Goal: Task Accomplishment & Management: Use online tool/utility

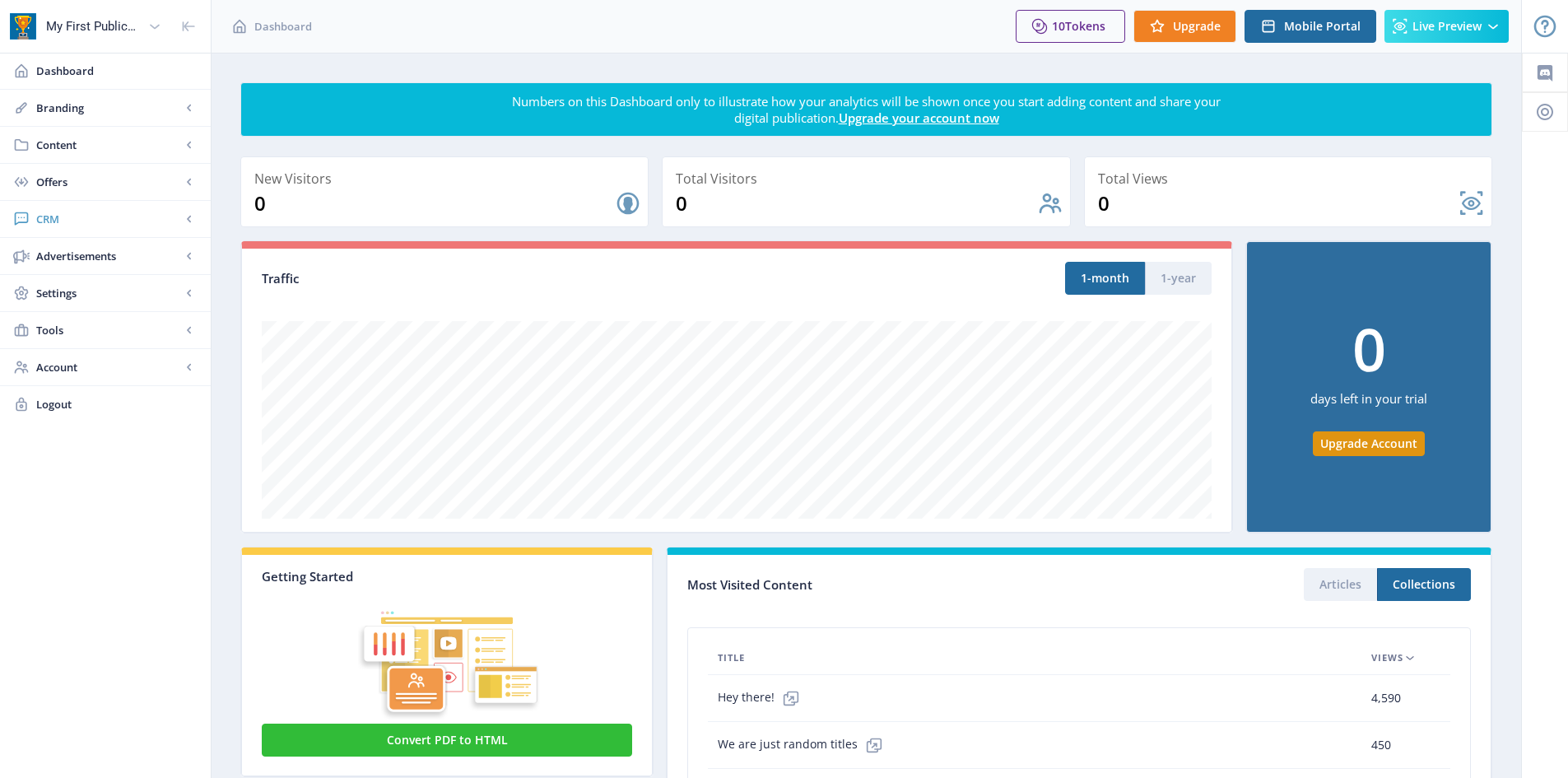
click at [77, 223] on span "CRM" at bounding box center [108, 220] width 145 height 17
click at [83, 432] on link "Tools" at bounding box center [106, 441] width 211 height 36
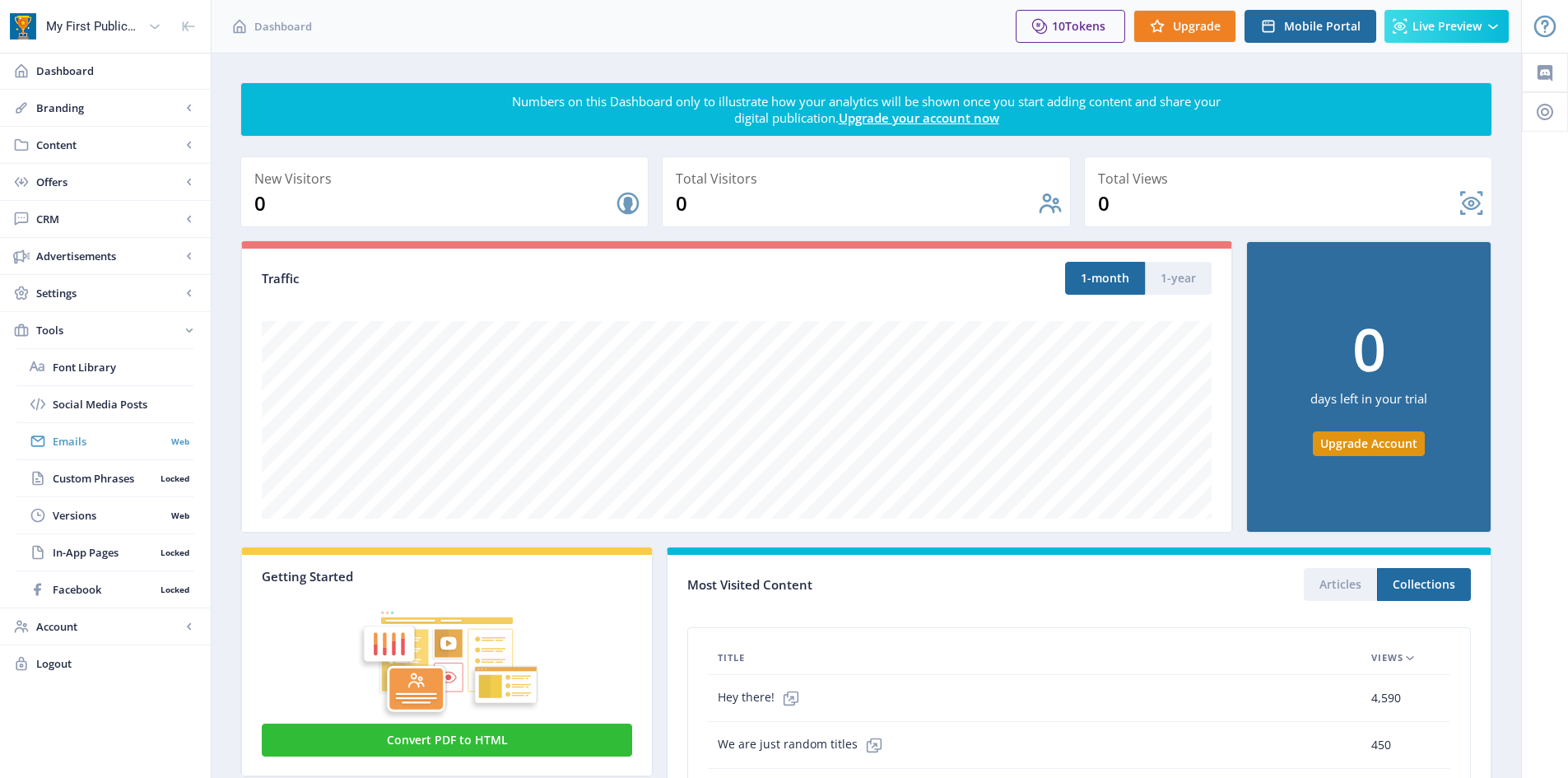
click at [108, 448] on span "Emails" at bounding box center [108, 442] width 113 height 17
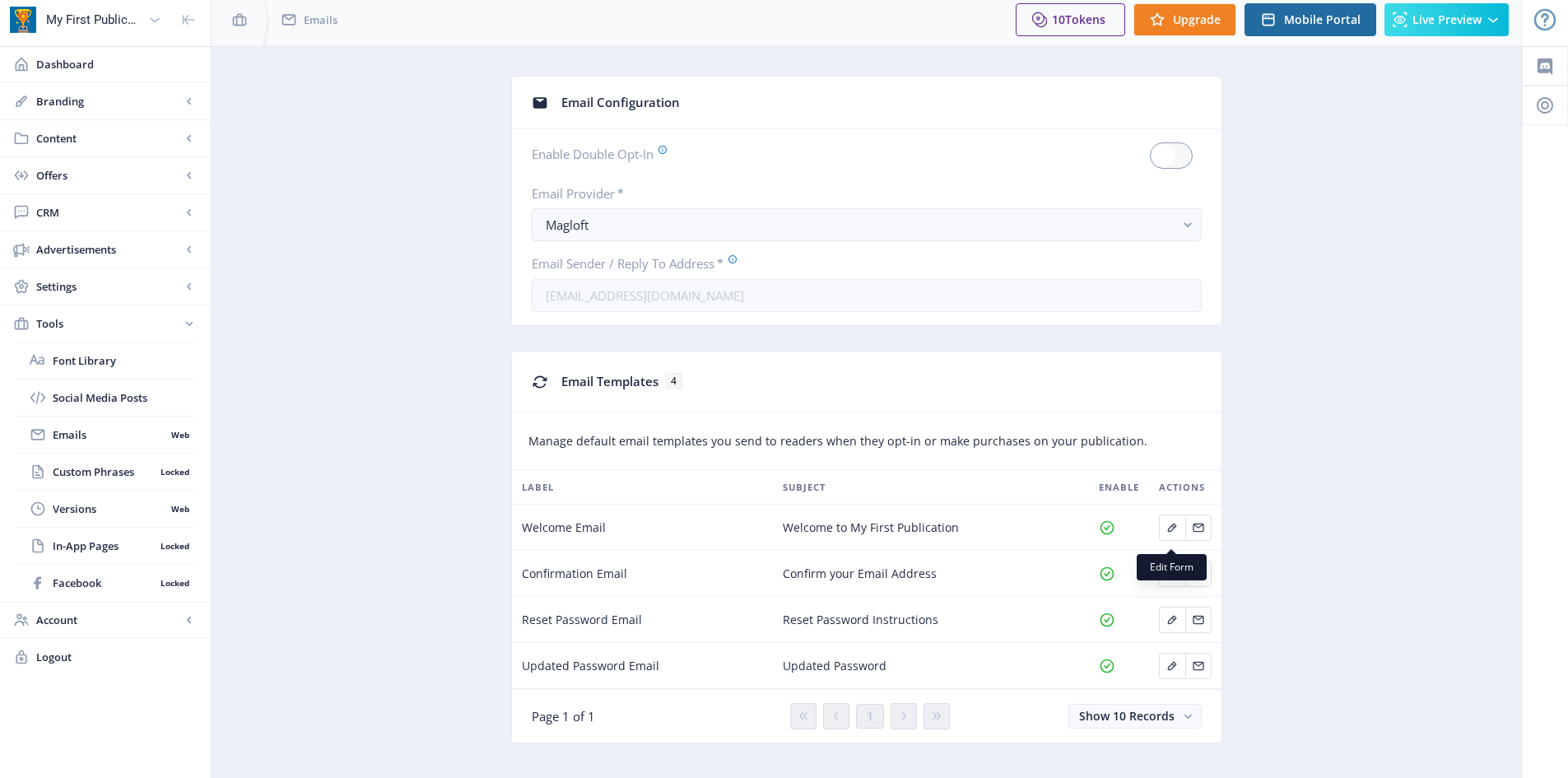
scroll to position [29, 0]
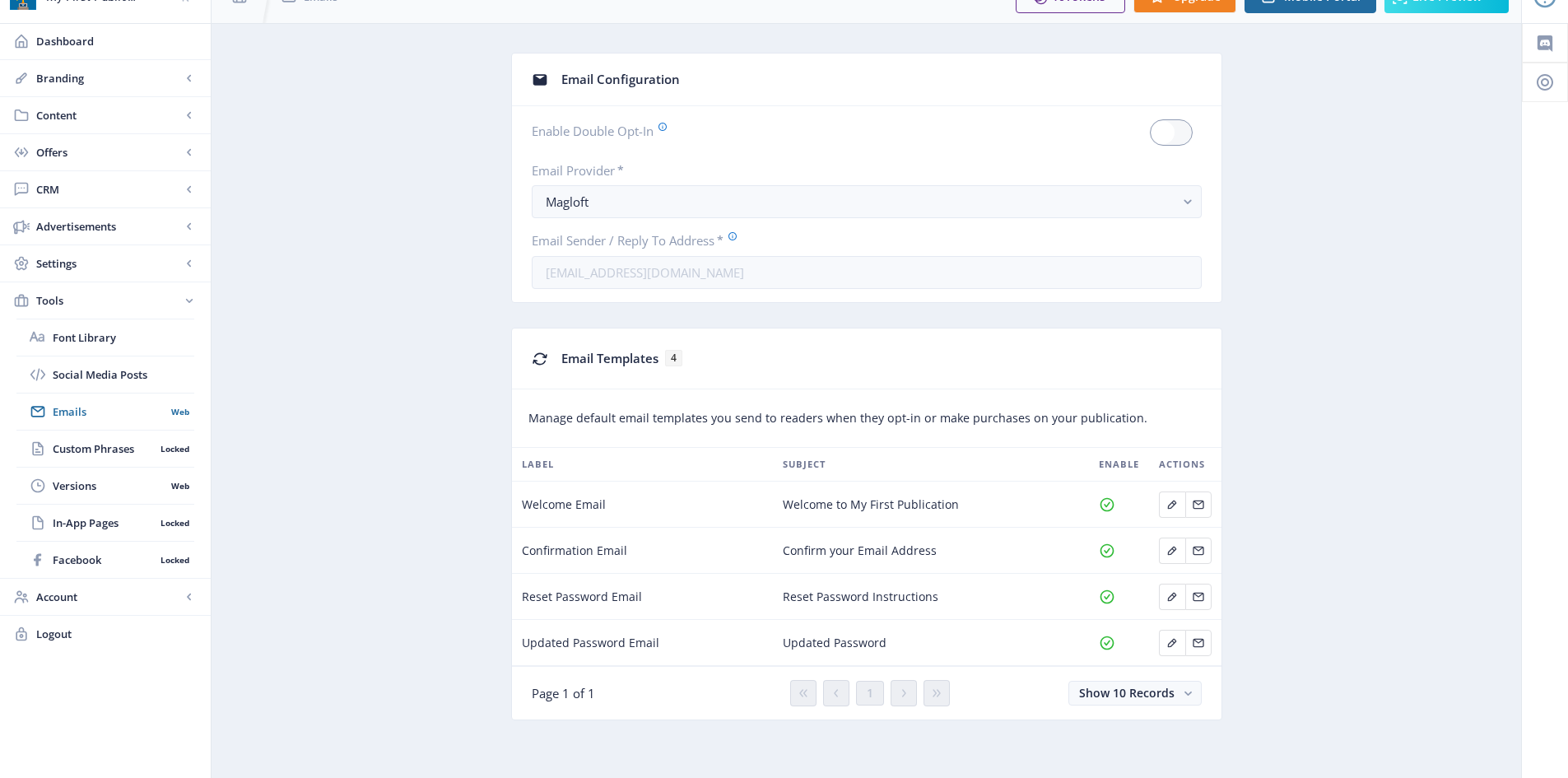
click at [577, 501] on span "Welcome Email" at bounding box center [564, 505] width 84 height 20
click at [620, 503] on div "Welcome Email" at bounding box center [644, 505] width 242 height 20
click at [1177, 502] on icon "Edit page" at bounding box center [1172, 505] width 13 height 13
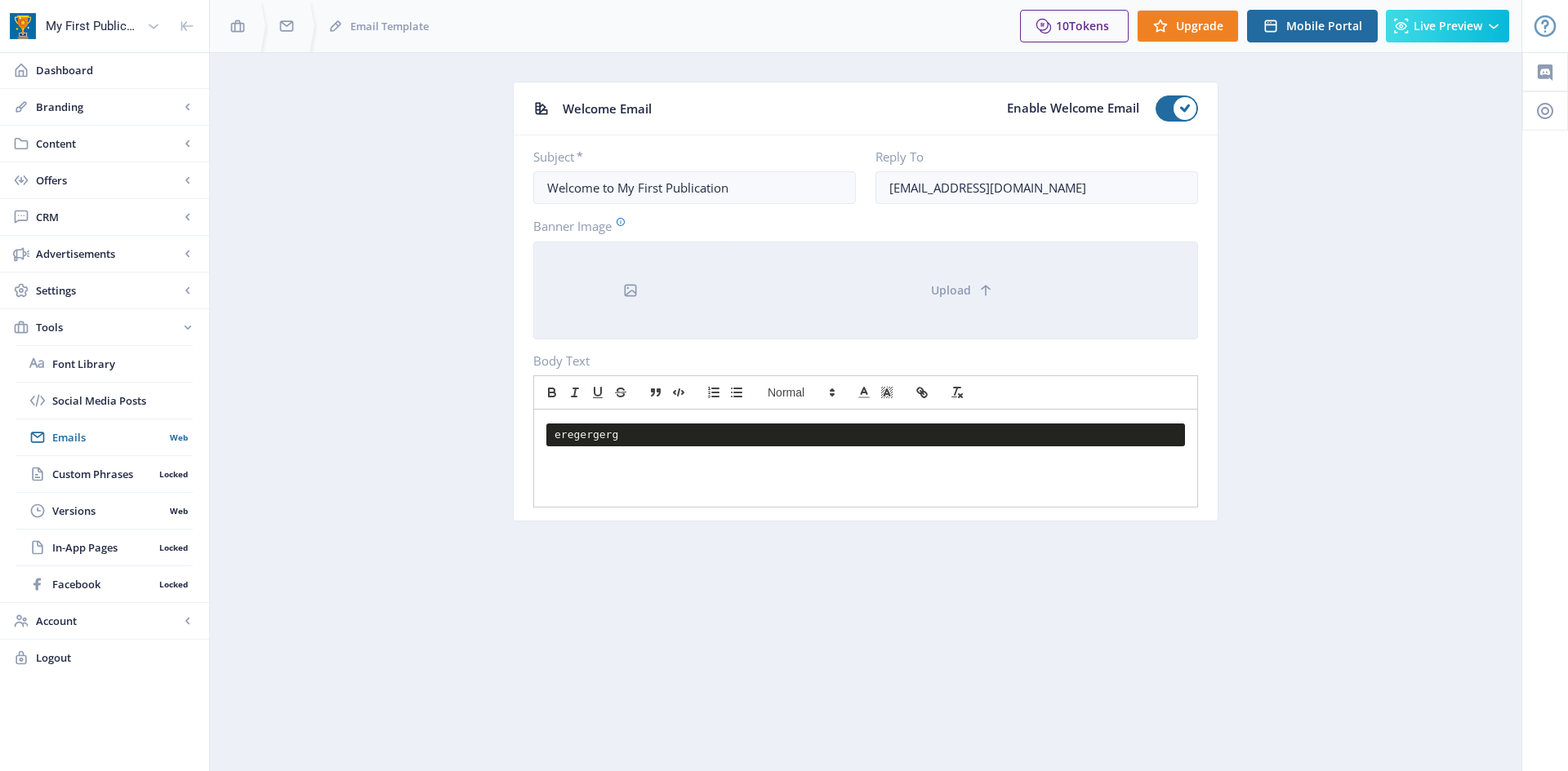
click at [649, 274] on div at bounding box center [631, 290] width 193 height 96
click at [641, 292] on div at bounding box center [631, 290] width 193 height 96
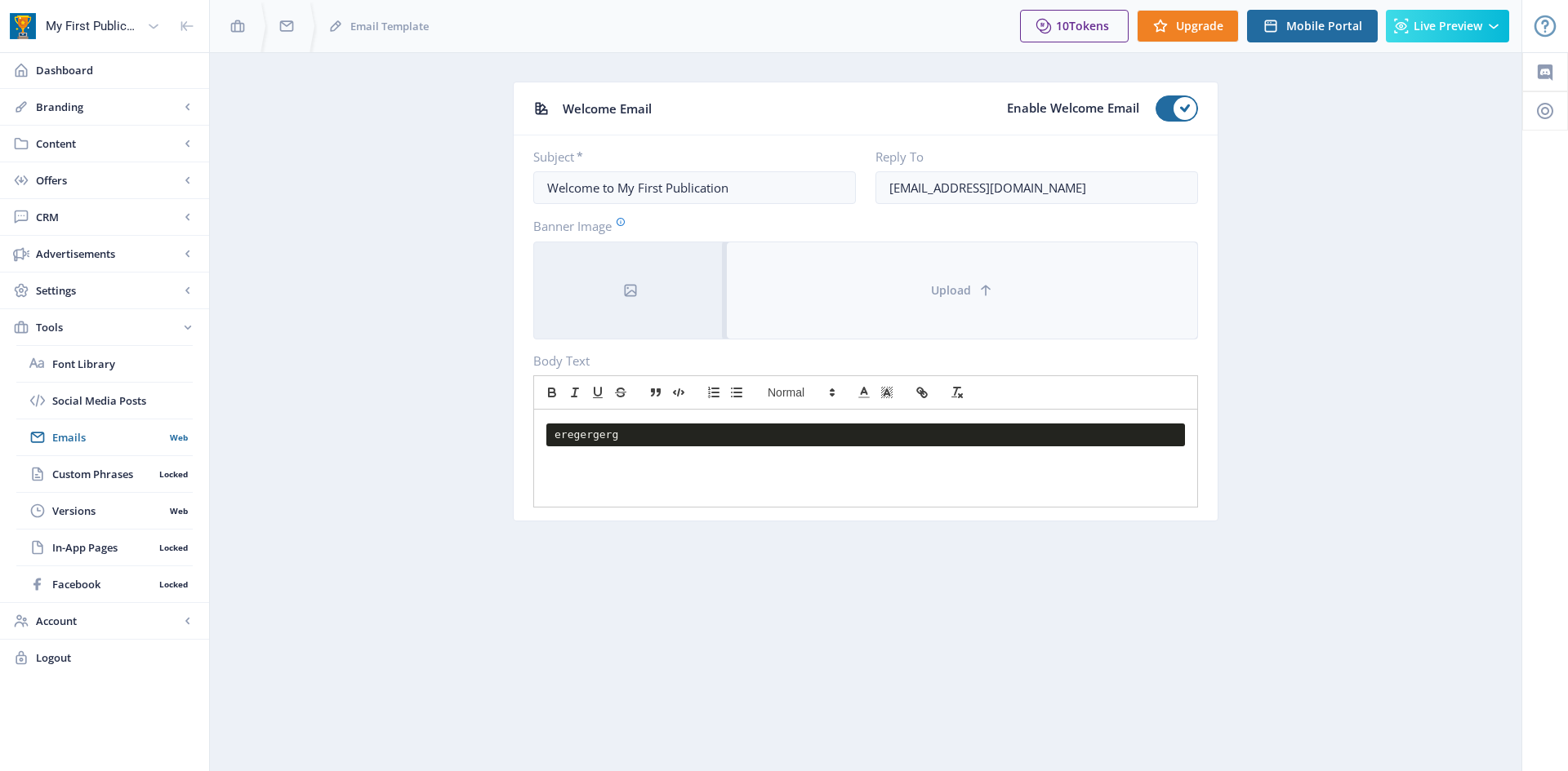
click at [988, 303] on button "Upload" at bounding box center [962, 290] width 471 height 96
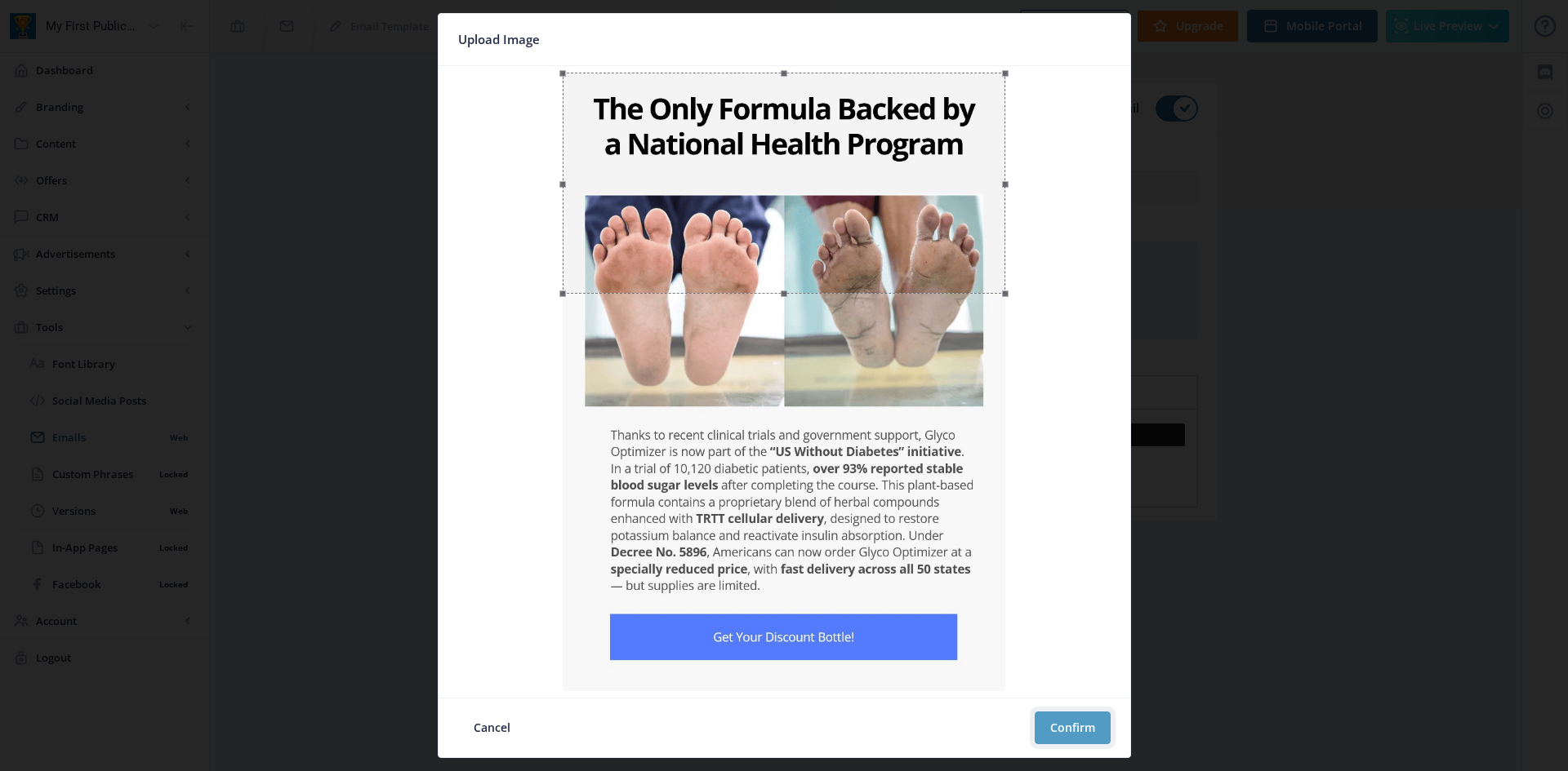
click at [1105, 732] on button "Confirm" at bounding box center [1072, 728] width 76 height 33
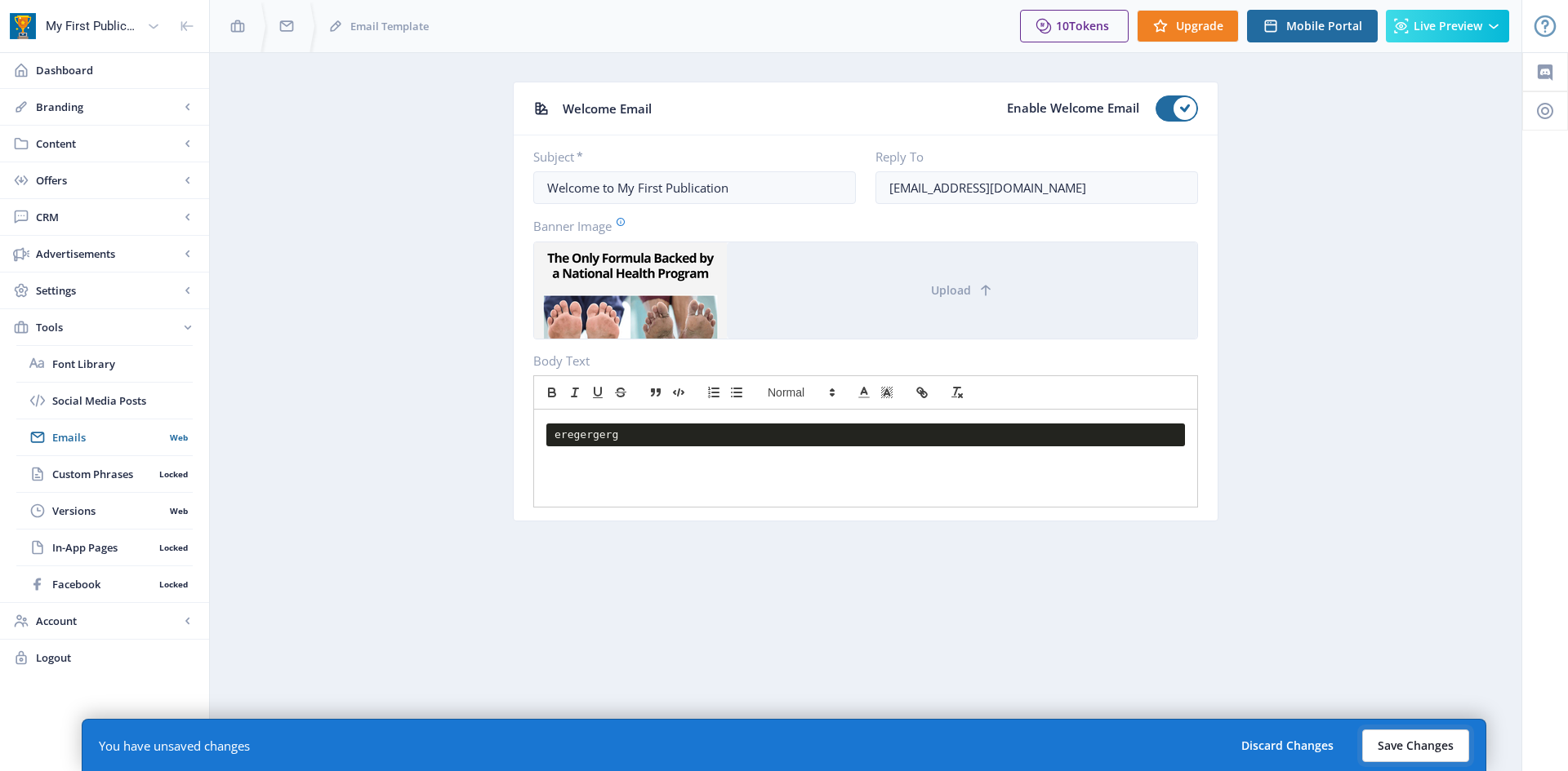
click at [1410, 740] on button "Save Changes" at bounding box center [1415, 746] width 107 height 33
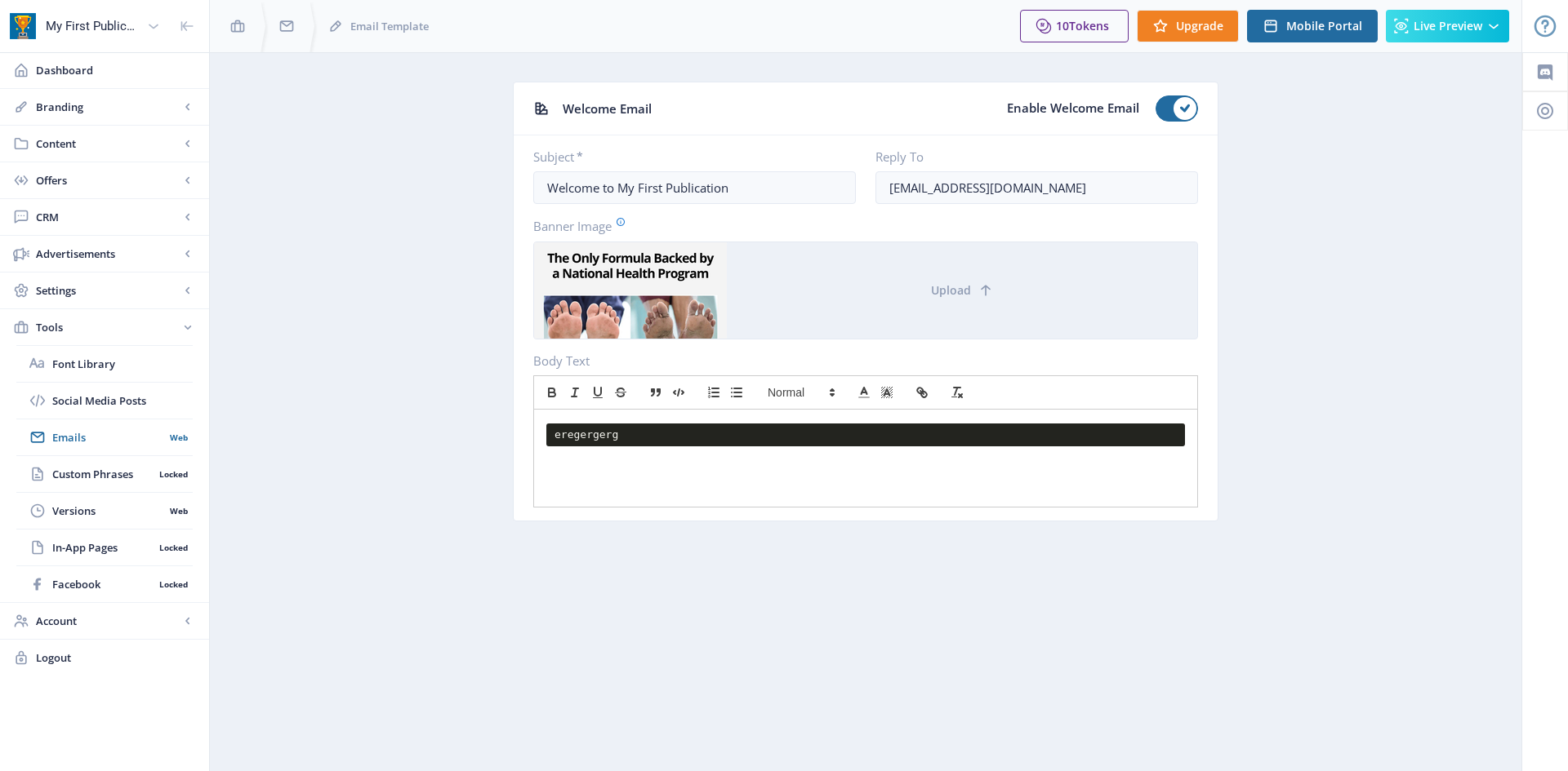
click at [634, 305] on div at bounding box center [631, 290] width 193 height 96
drag, startPoint x: 634, startPoint y: 306, endPoint x: 604, endPoint y: 292, distance: 33.1
click at [604, 292] on div at bounding box center [631, 290] width 193 height 96
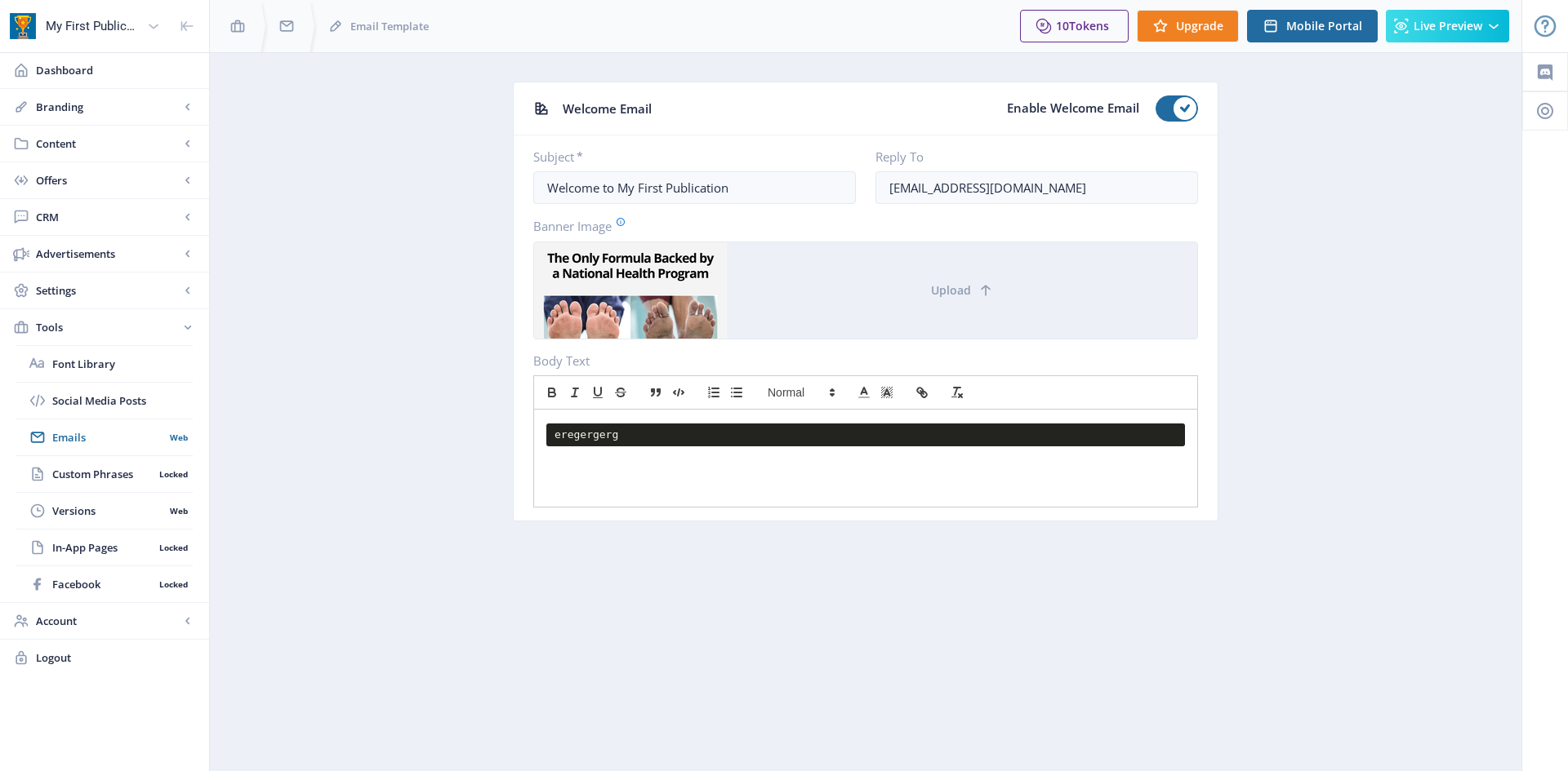
click at [604, 292] on div at bounding box center [631, 290] width 193 height 96
drag, startPoint x: 593, startPoint y: 291, endPoint x: 601, endPoint y: 298, distance: 10.6
drag, startPoint x: 601, startPoint y: 298, endPoint x: 70, endPoint y: 218, distance: 537.0
click at [70, 218] on span "CRM" at bounding box center [107, 218] width 144 height 16
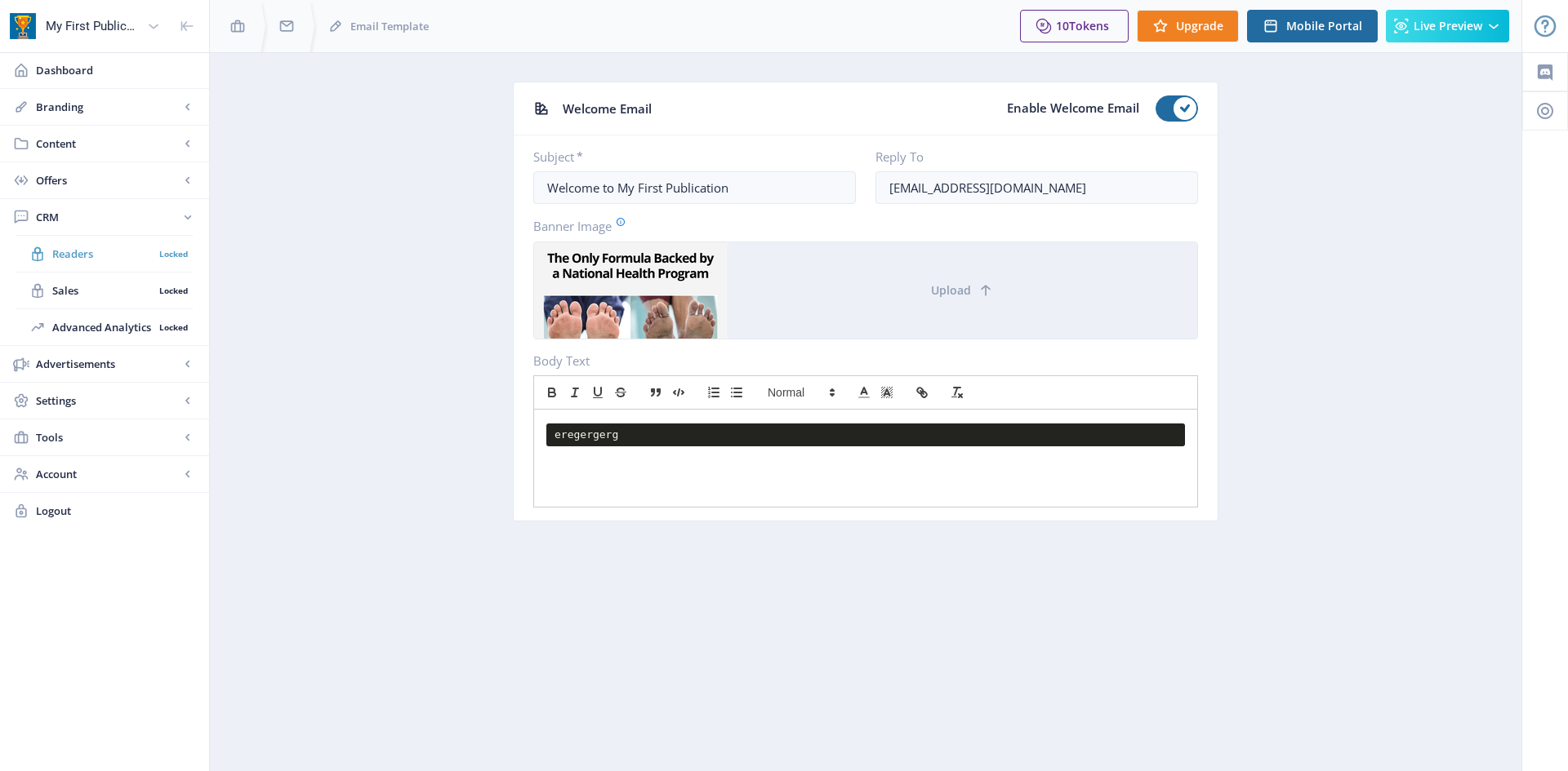
click at [95, 254] on span "Readers" at bounding box center [102, 254] width 101 height 16
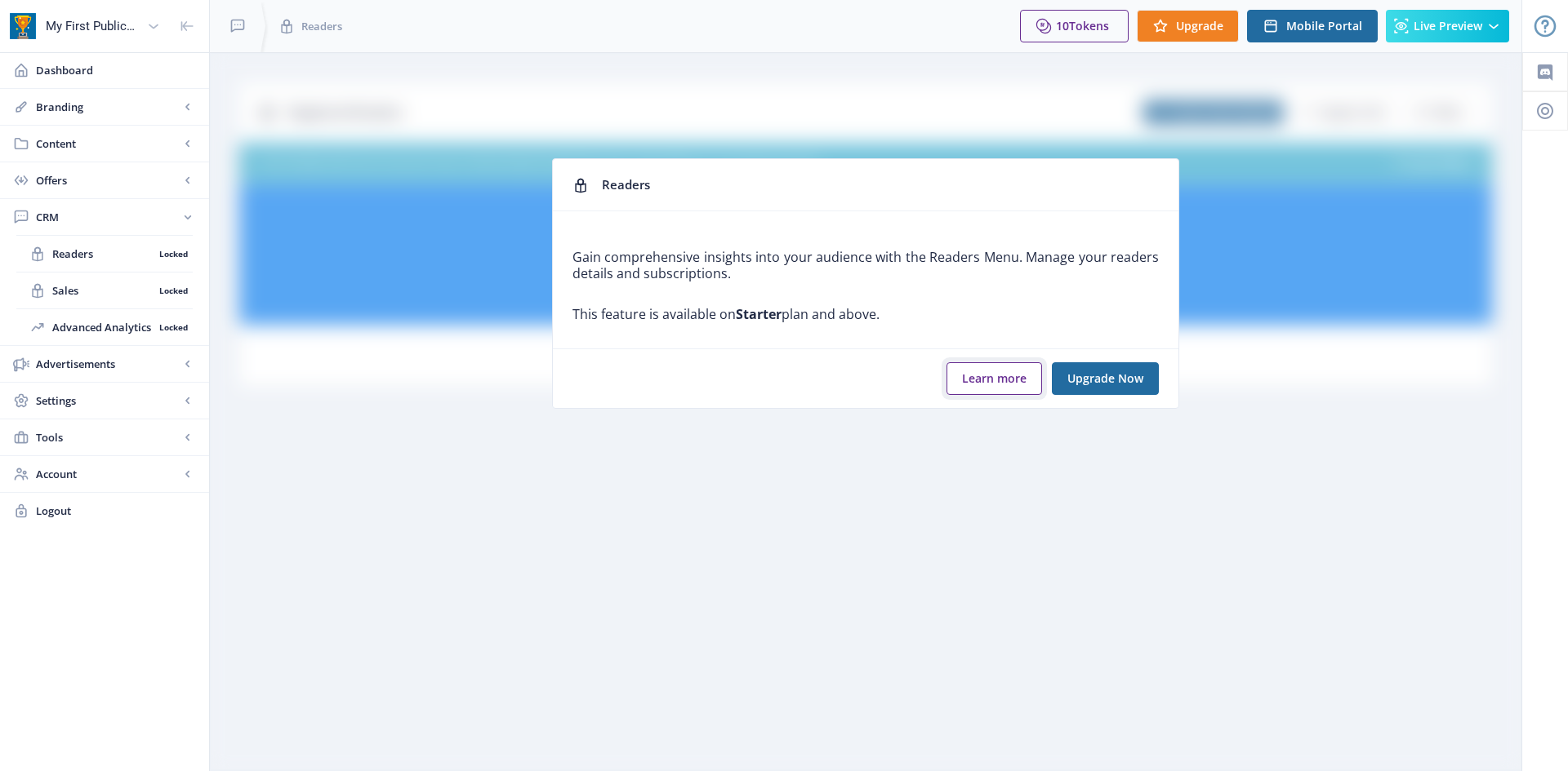
click at [963, 363] on button "Learn more" at bounding box center [993, 379] width 96 height 33
click at [91, 365] on span "Advertisements" at bounding box center [107, 364] width 144 height 16
click at [87, 287] on span "Ad Manager" at bounding box center [102, 290] width 101 height 16
click at [93, 323] on span "Campaign Manager" at bounding box center [102, 328] width 101 height 16
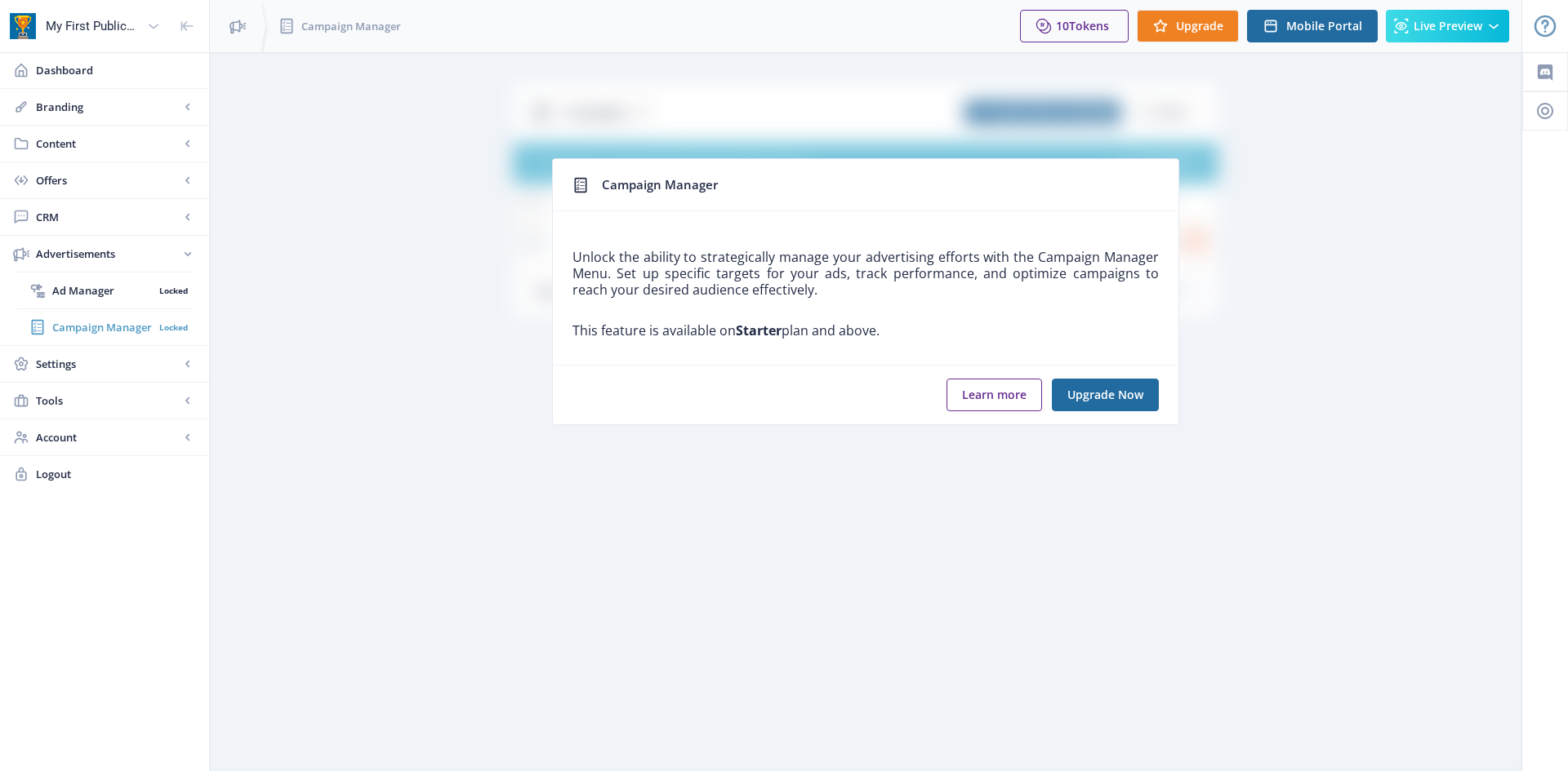
click at [93, 323] on span "Campaign Manager" at bounding box center [102, 328] width 101 height 16
click at [123, 396] on span "Tools" at bounding box center [107, 401] width 144 height 16
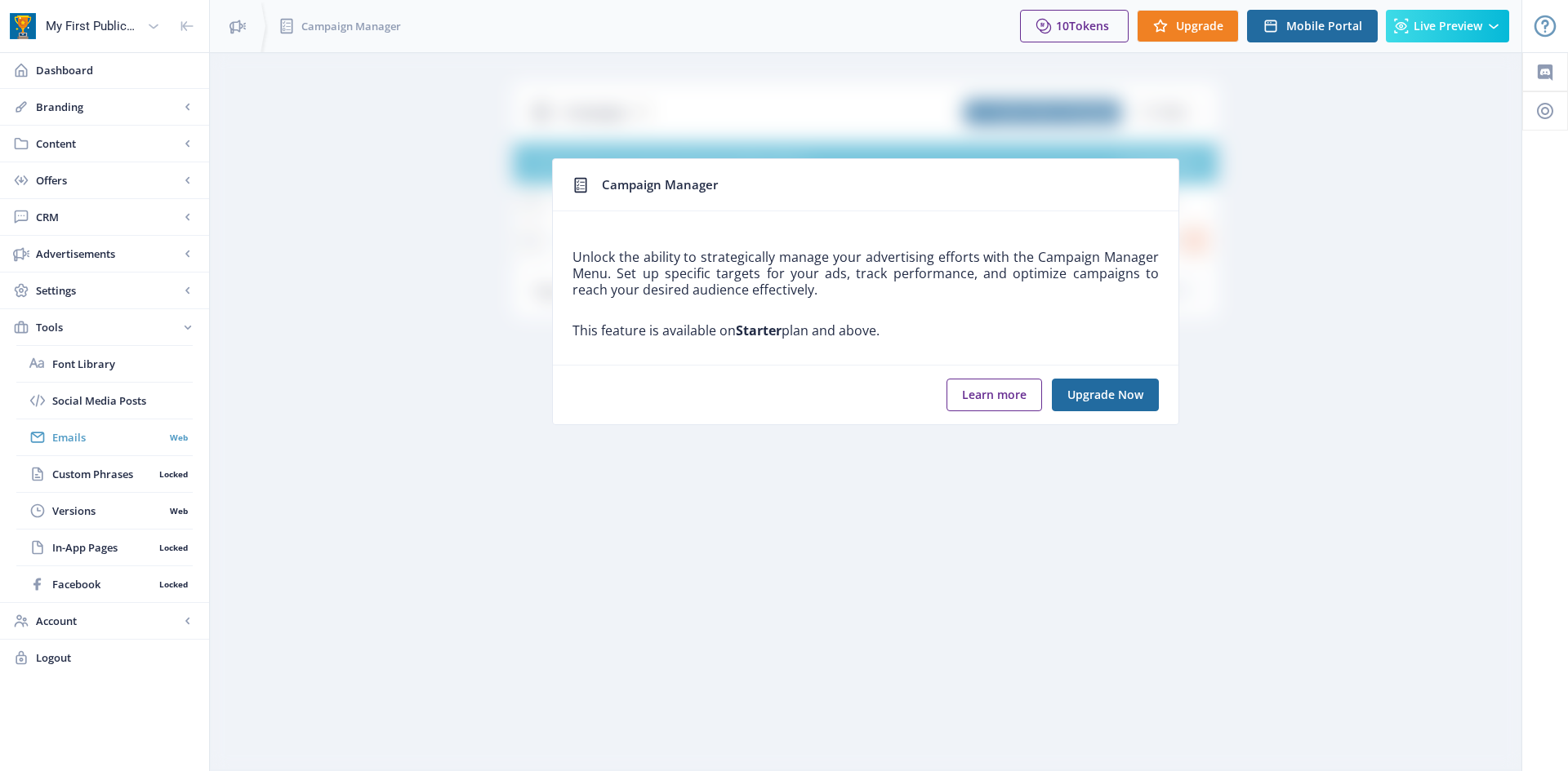
click at [114, 447] on link "Emails Web" at bounding box center [105, 437] width 177 height 36
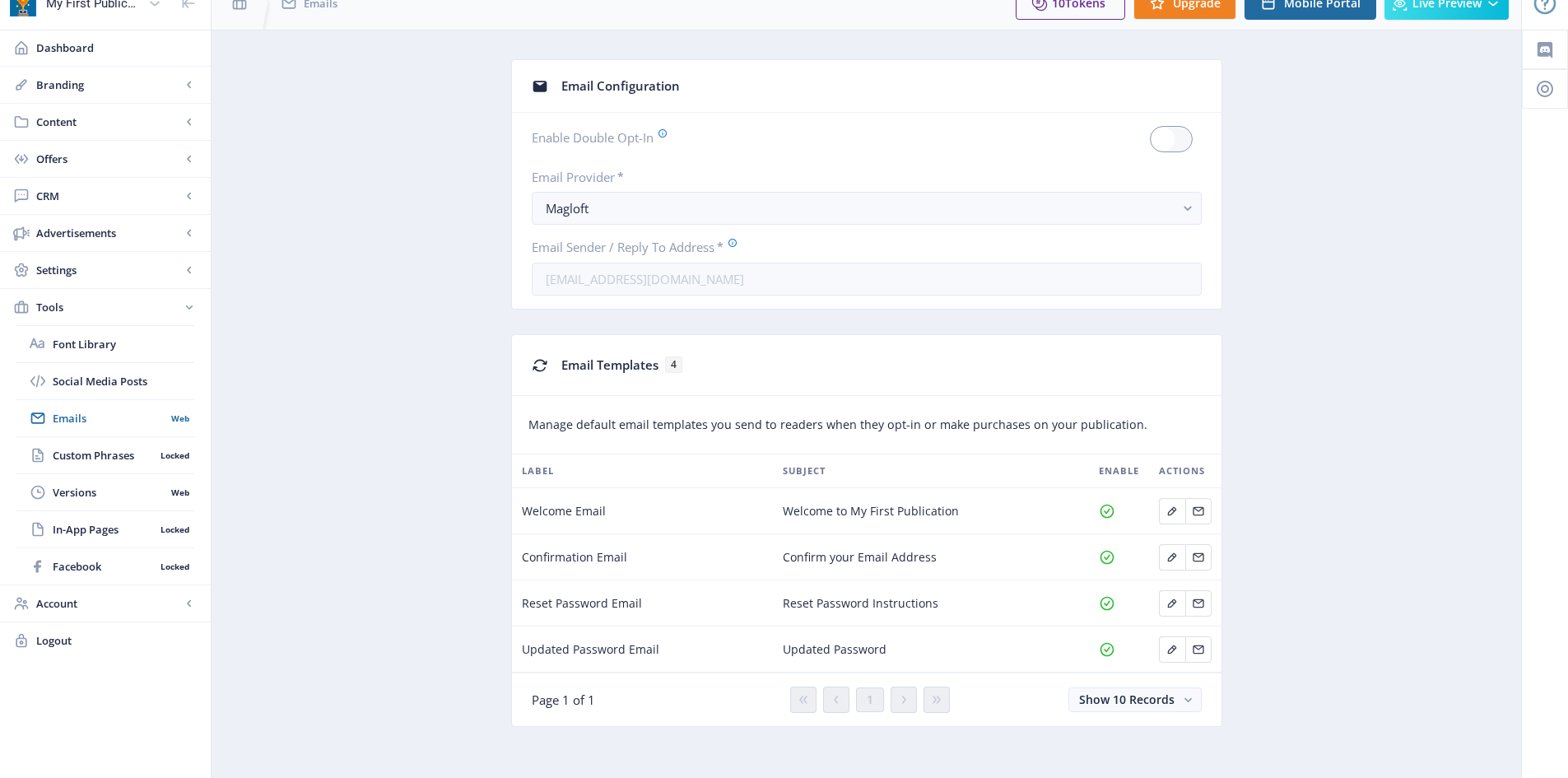
scroll to position [29, 0]
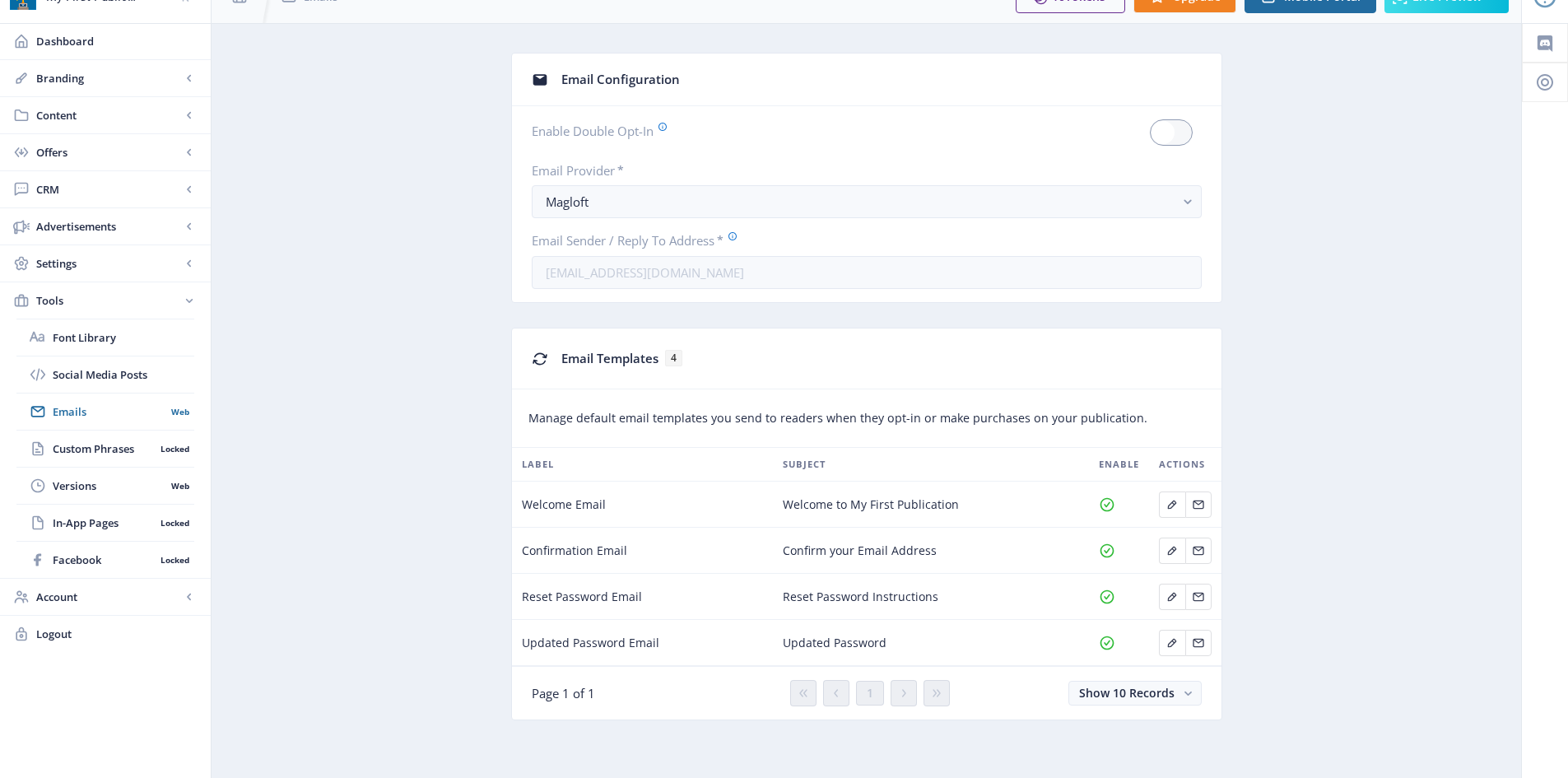
click at [629, 367] on div "Email Templates 4" at bounding box center [882, 358] width 641 height 34
click at [1175, 499] on icon "Edit page" at bounding box center [1172, 505] width 13 height 13
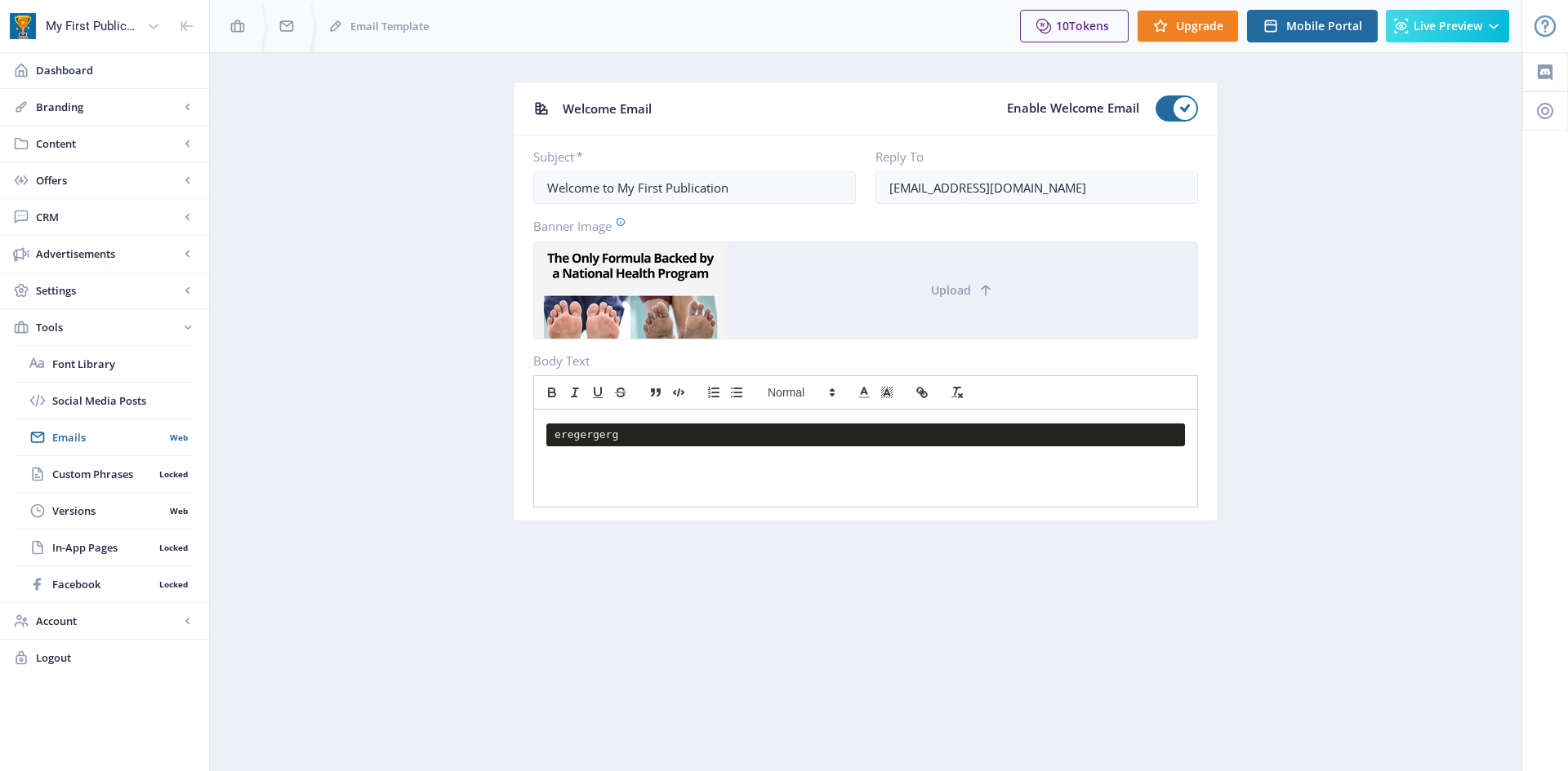
drag, startPoint x: 698, startPoint y: 265, endPoint x: 599, endPoint y: 224, distance: 107.2
click at [599, 224] on label "Banner Image" at bounding box center [860, 227] width 652 height 18
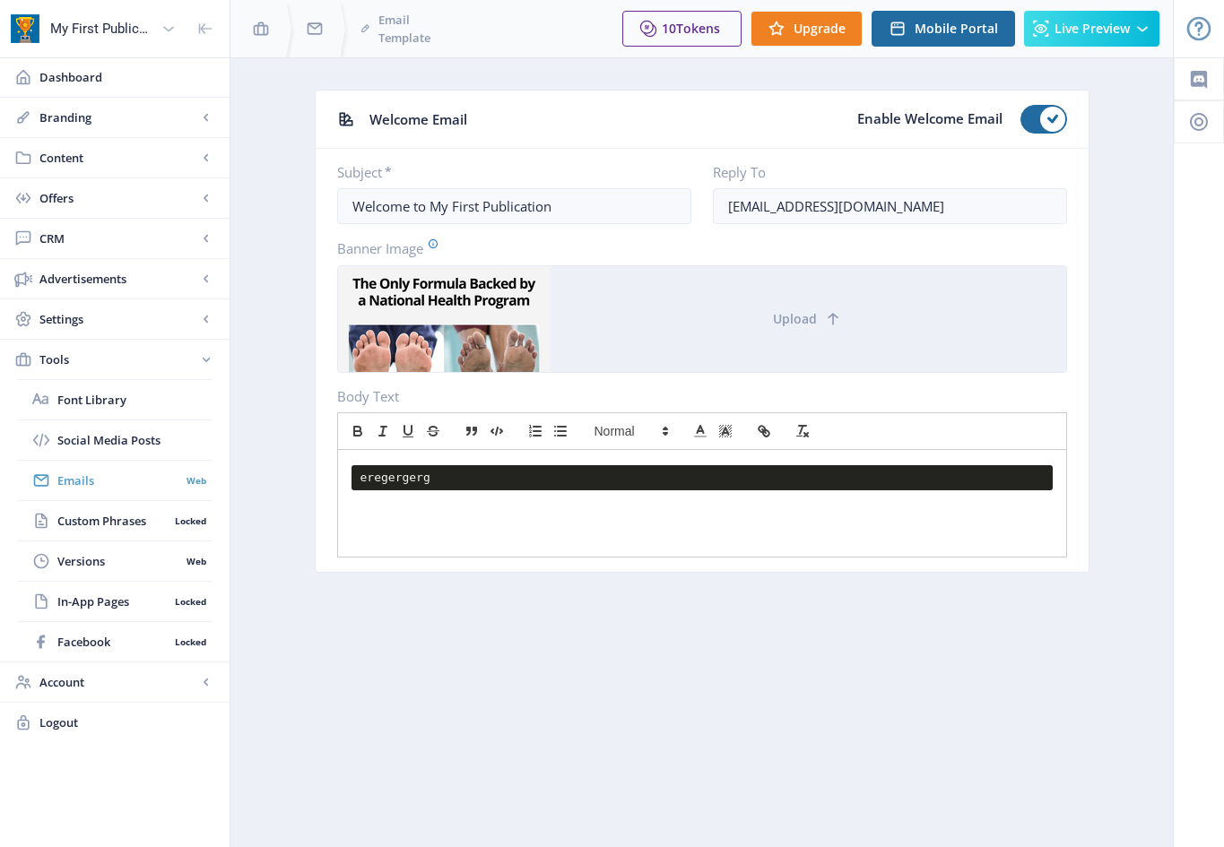
click at [104, 488] on span "Emails" at bounding box center [118, 481] width 123 height 18
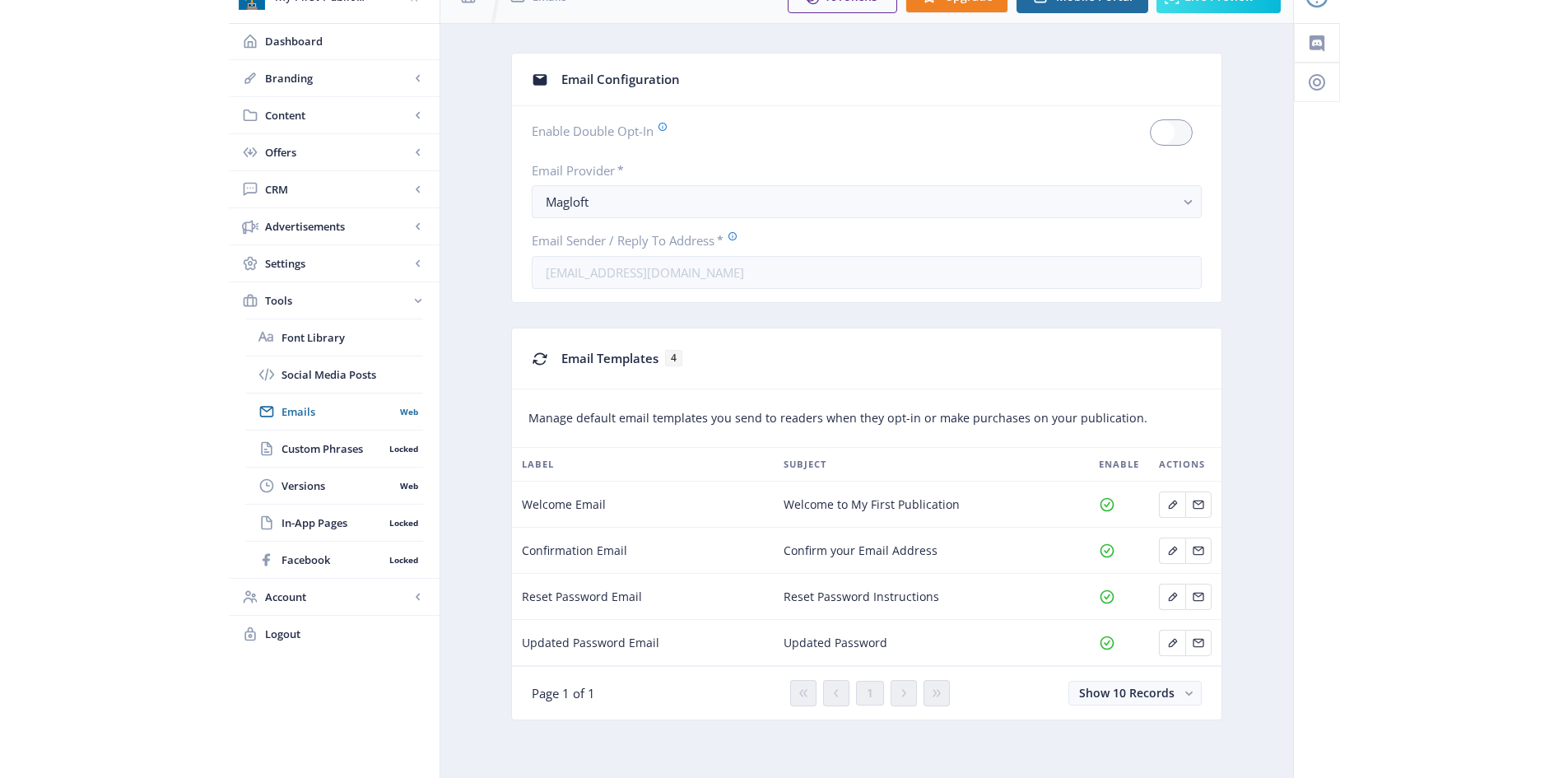
scroll to position [29, 0]
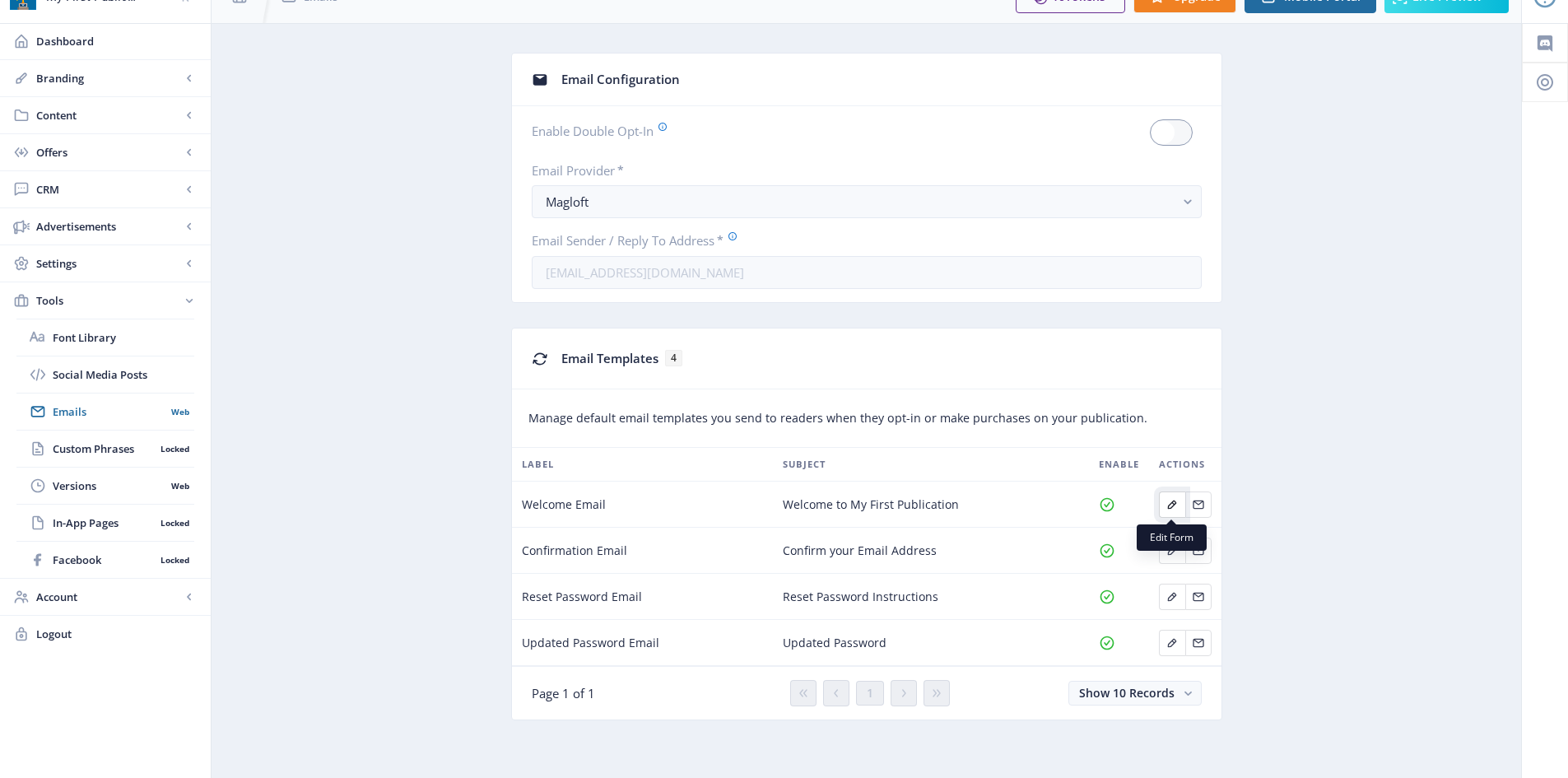
click at [1170, 501] on icon "Edit page" at bounding box center [1172, 505] width 13 height 13
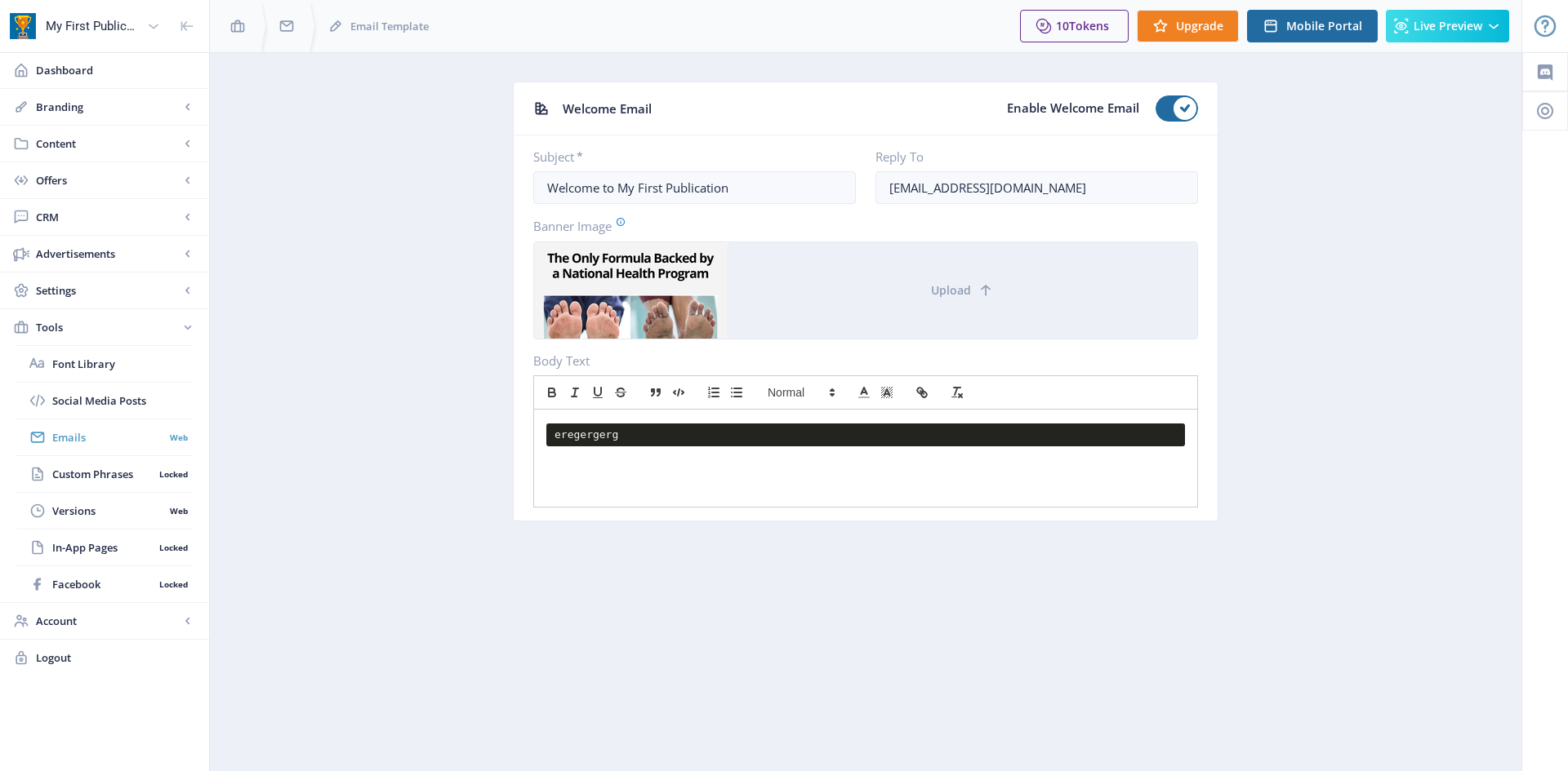
click at [129, 447] on link "Emails Web" at bounding box center [105, 437] width 177 height 36
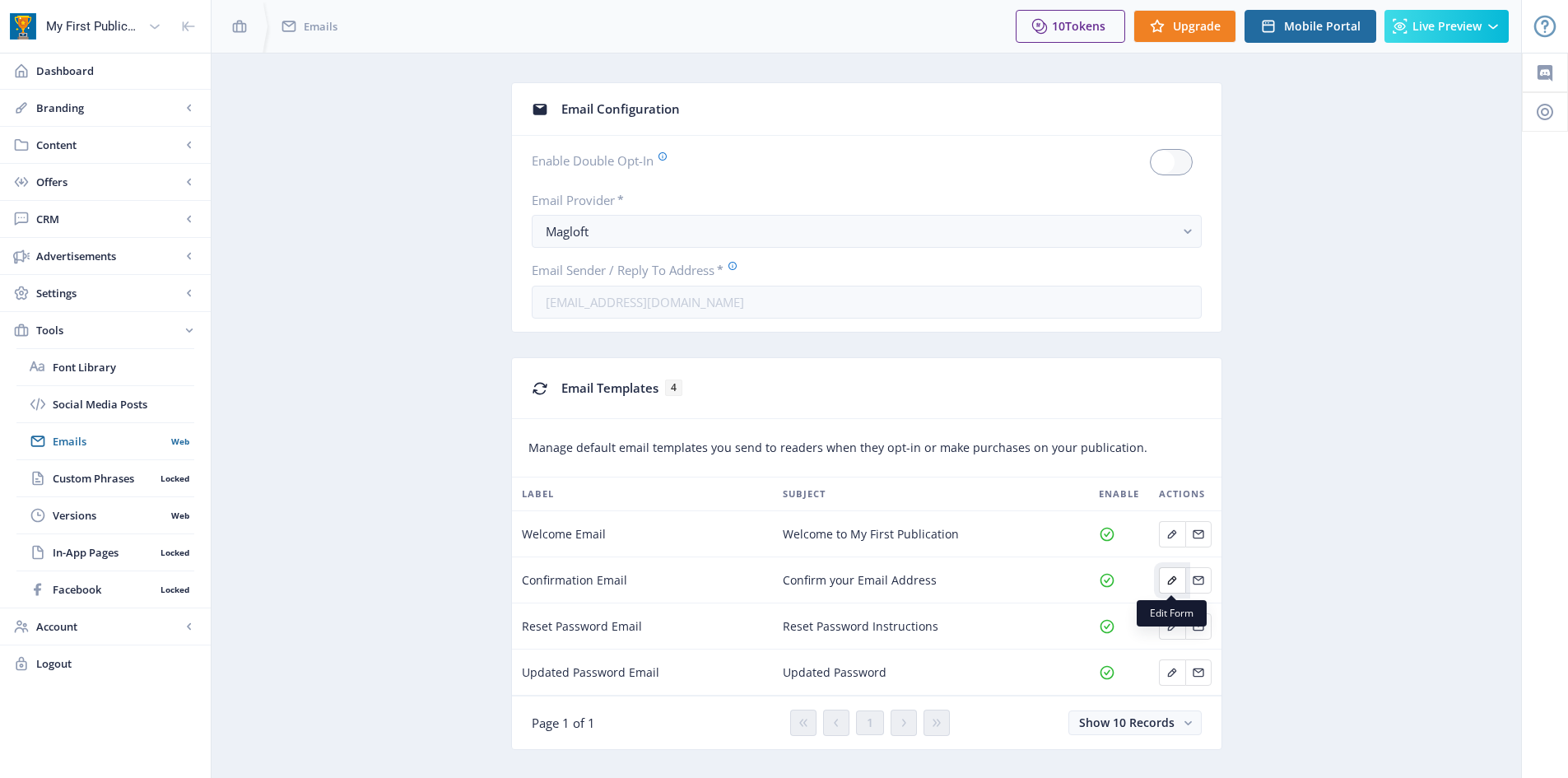
click at [1173, 572] on button "Edit page" at bounding box center [1172, 581] width 27 height 27
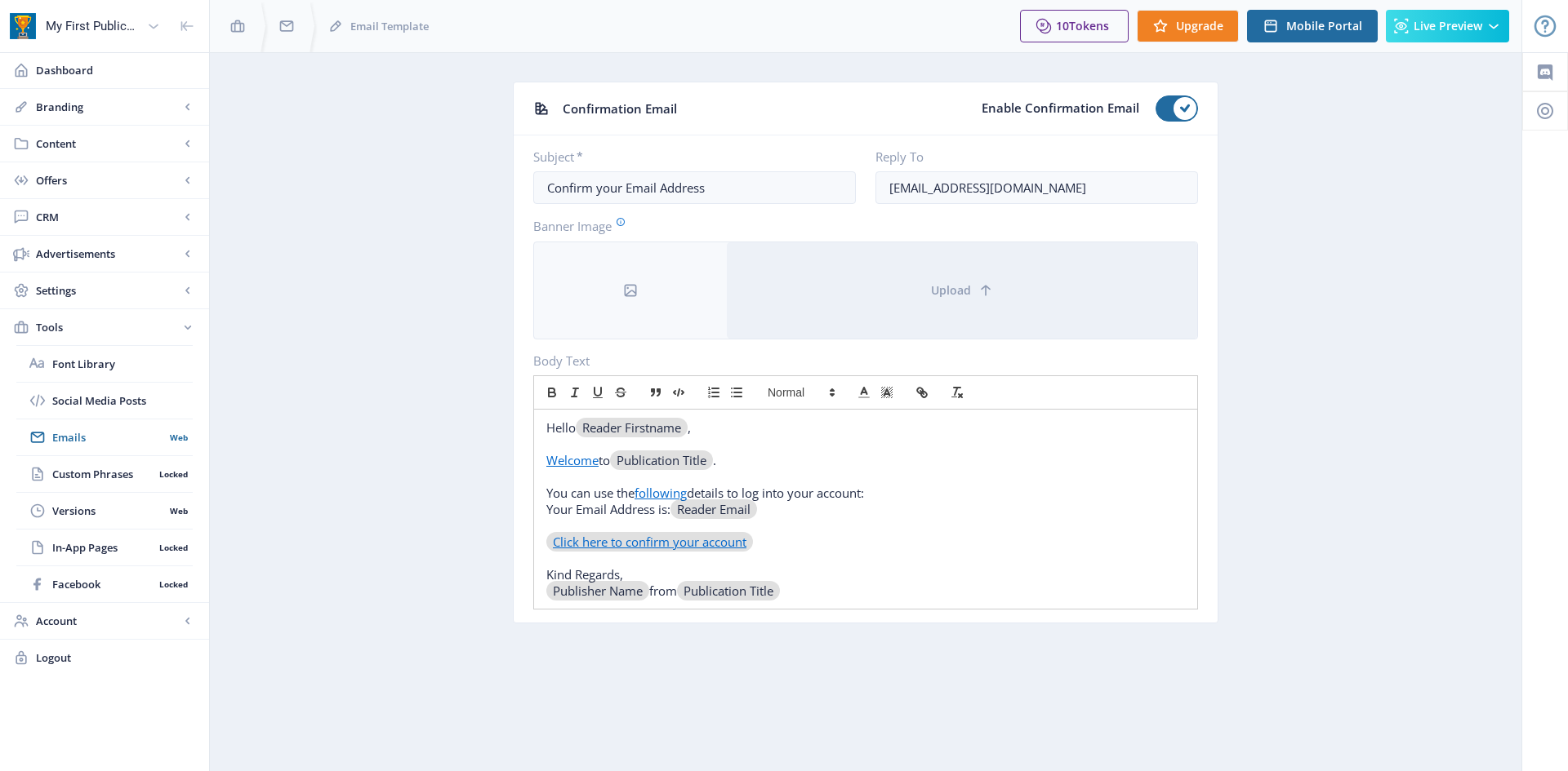
click at [881, 512] on p "Your Email Address is: ﻿ Reader Email ﻿" at bounding box center [865, 510] width 638 height 16
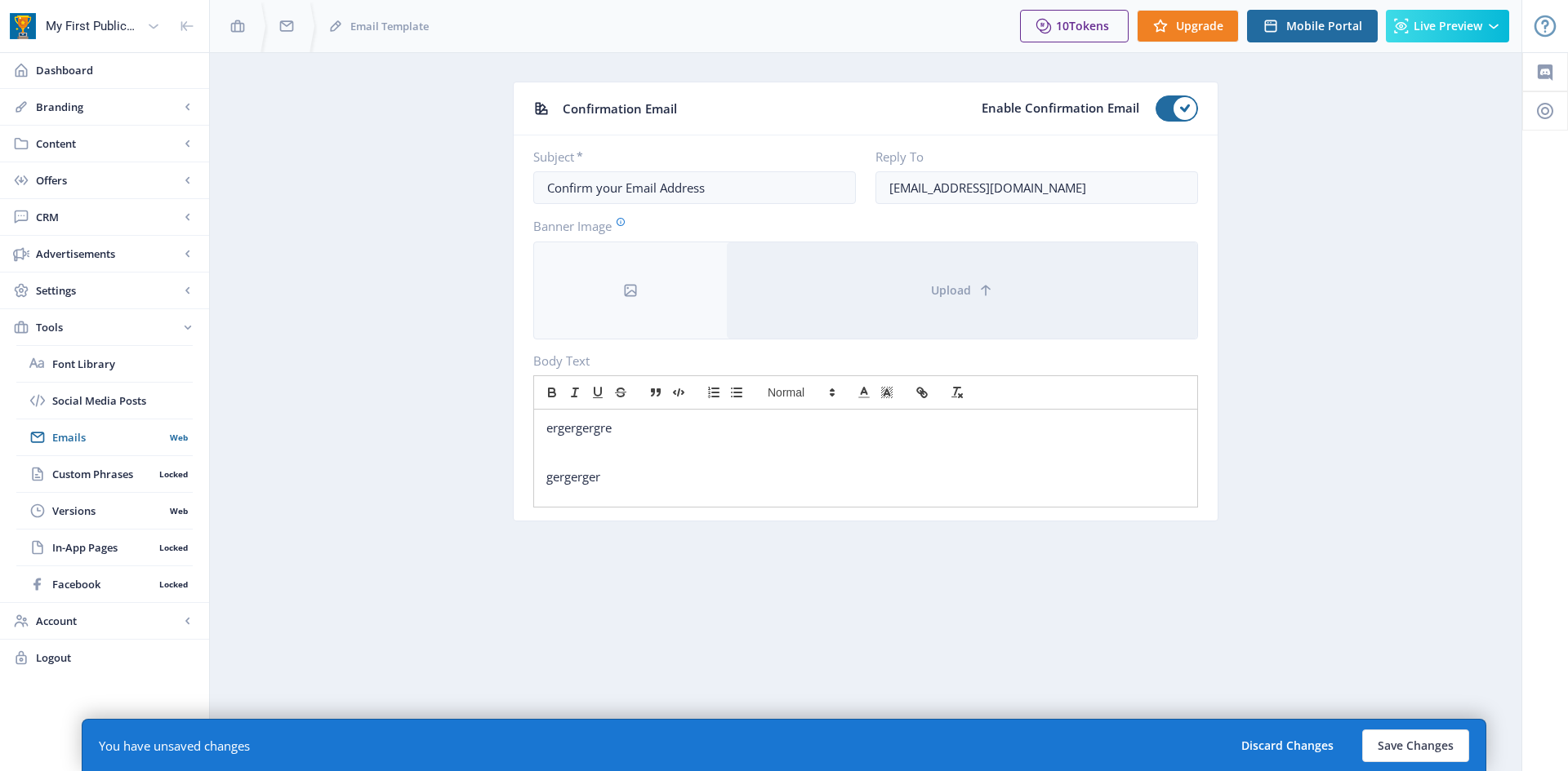
click at [584, 430] on p "ergergergre" at bounding box center [865, 428] width 638 height 16
click at [922, 384] on button "button" at bounding box center [921, 393] width 23 height 20
paste input "[URL][DOMAIN_NAME]"
click at [689, 462] on link at bounding box center [677, 460] width 37 height 12
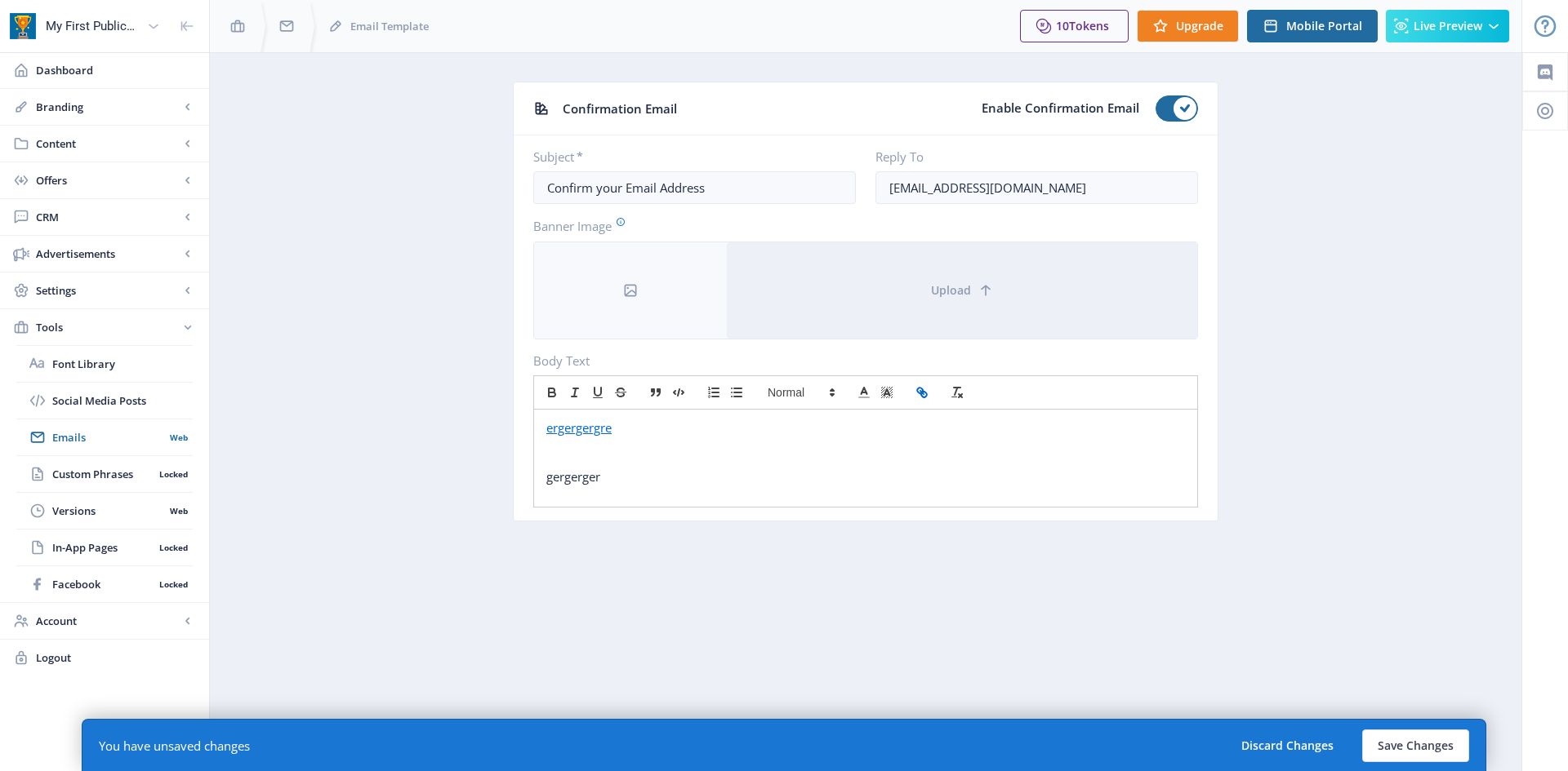
click at [589, 487] on div "ergergergre gergerger" at bounding box center [866, 451] width 663 height 85
click at [923, 392] on icon "button" at bounding box center [921, 392] width 15 height 15
paste input "[URL][DOMAIN_NAME]"
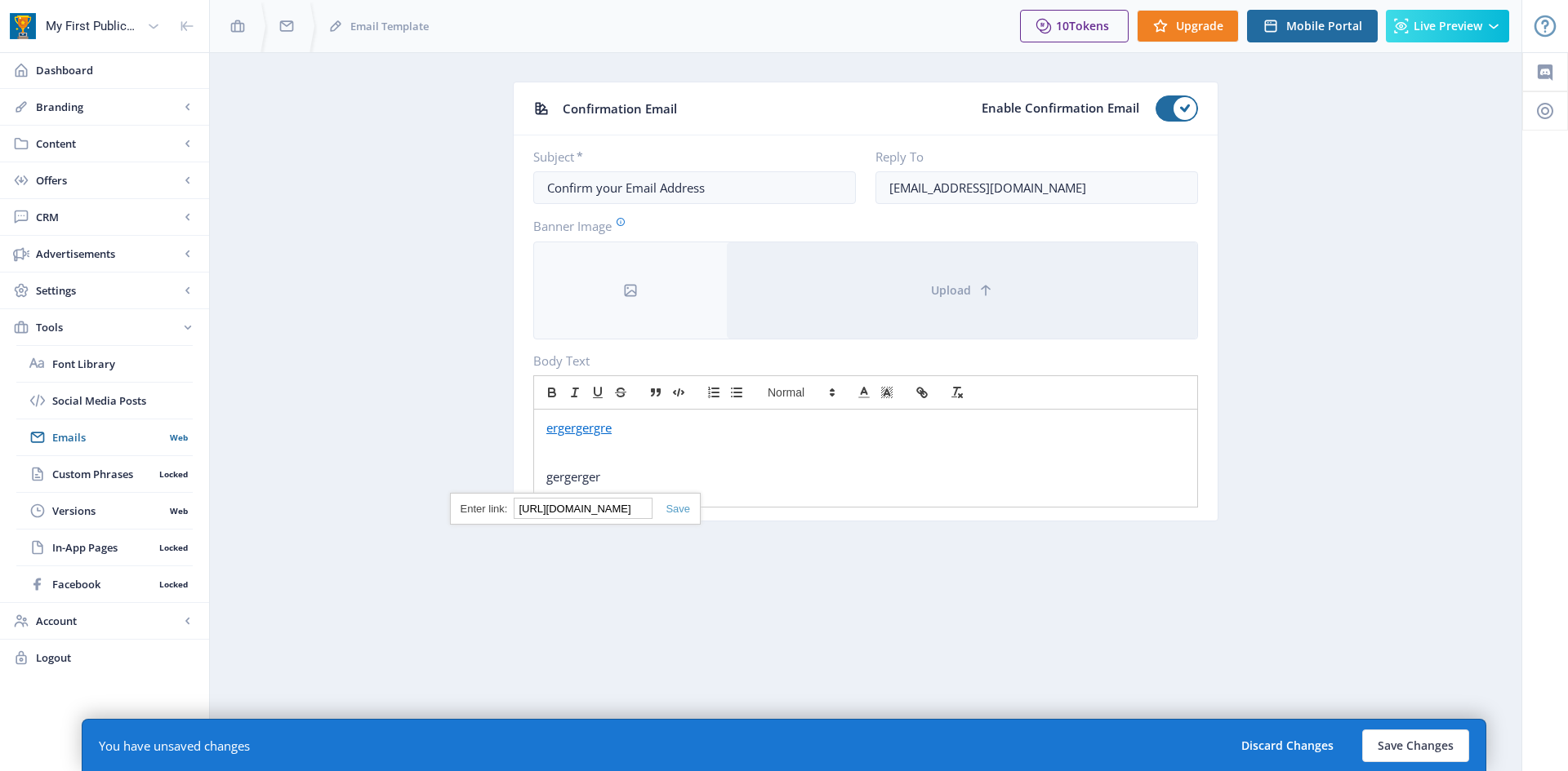
type input "[URL][DOMAIN_NAME]"
click at [675, 513] on link at bounding box center [671, 508] width 37 height 12
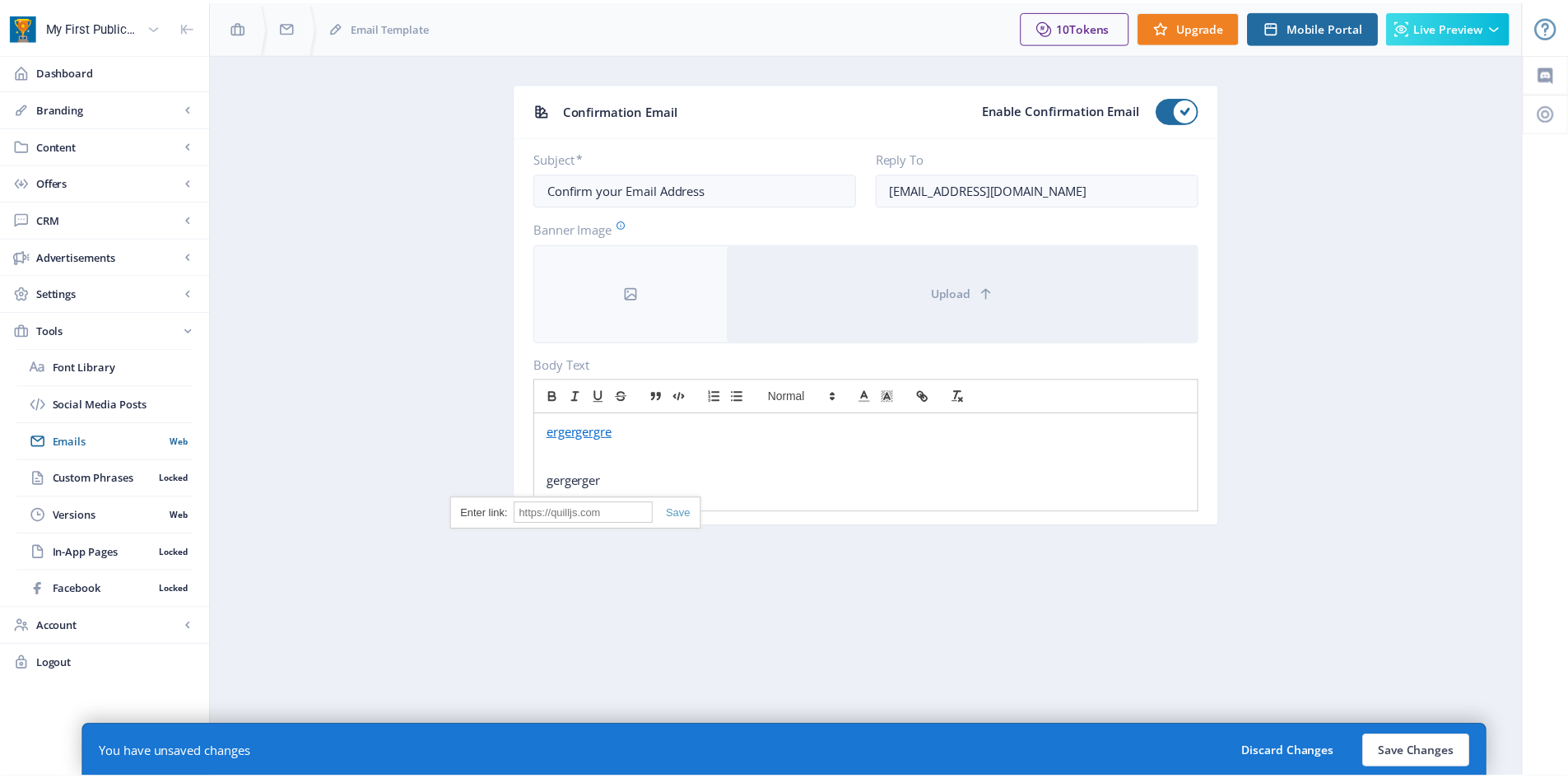
scroll to position [0, 0]
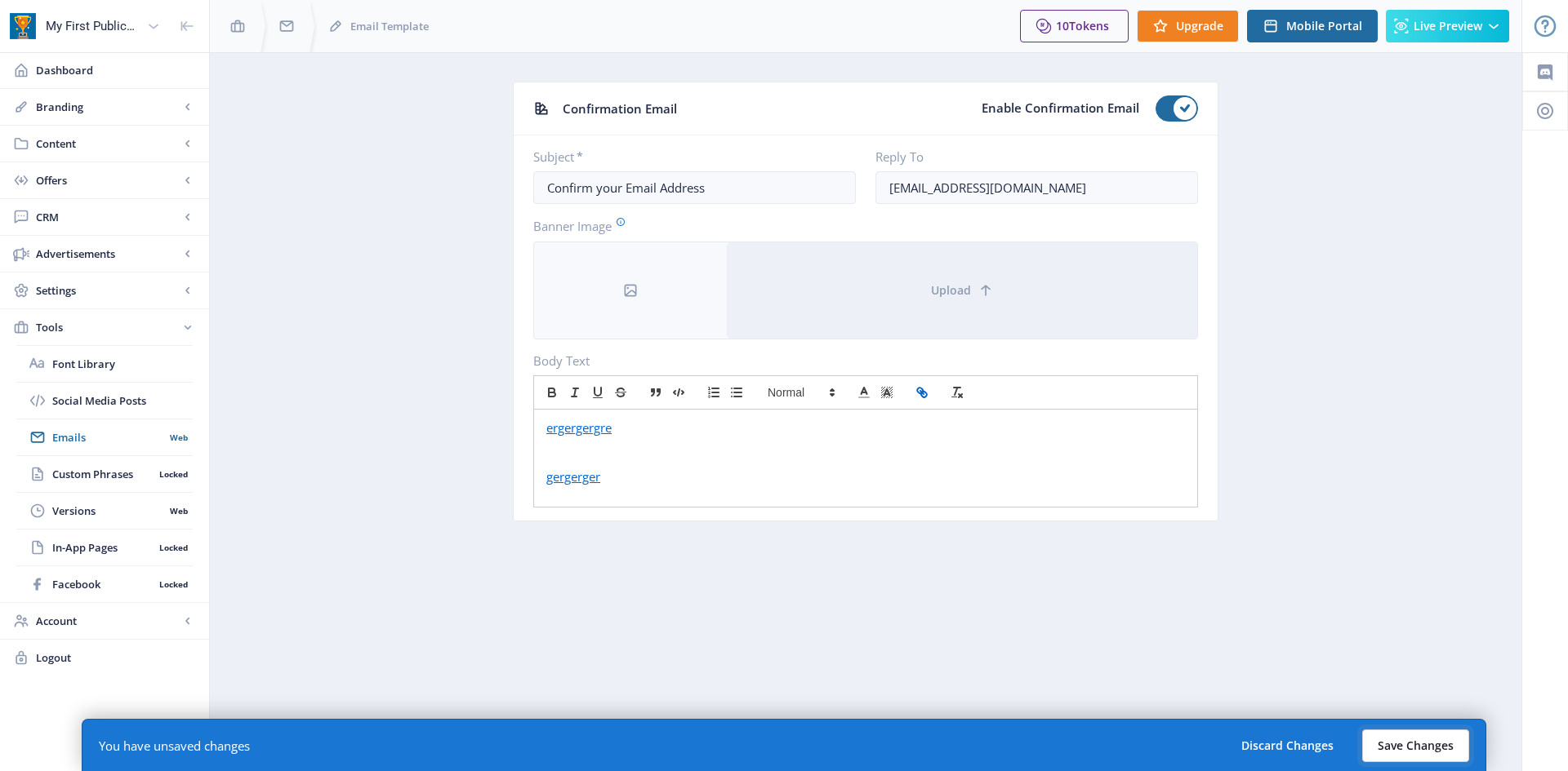
click at [1384, 735] on button "Save Changes" at bounding box center [1415, 746] width 107 height 33
click at [1388, 753] on button "Save Changes" at bounding box center [1415, 746] width 107 height 33
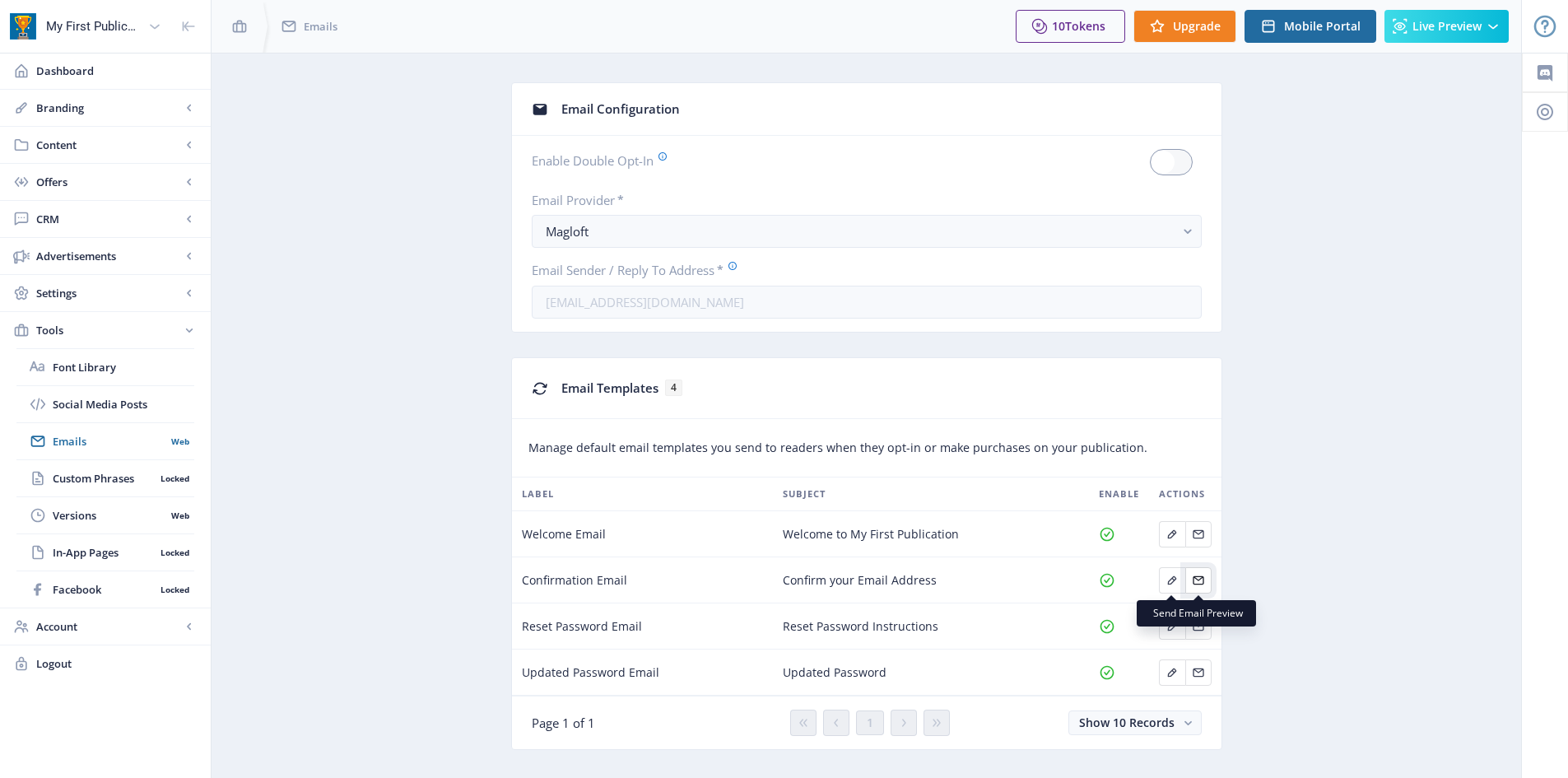
click at [1194, 571] on button "Edit page" at bounding box center [1198, 581] width 27 height 27
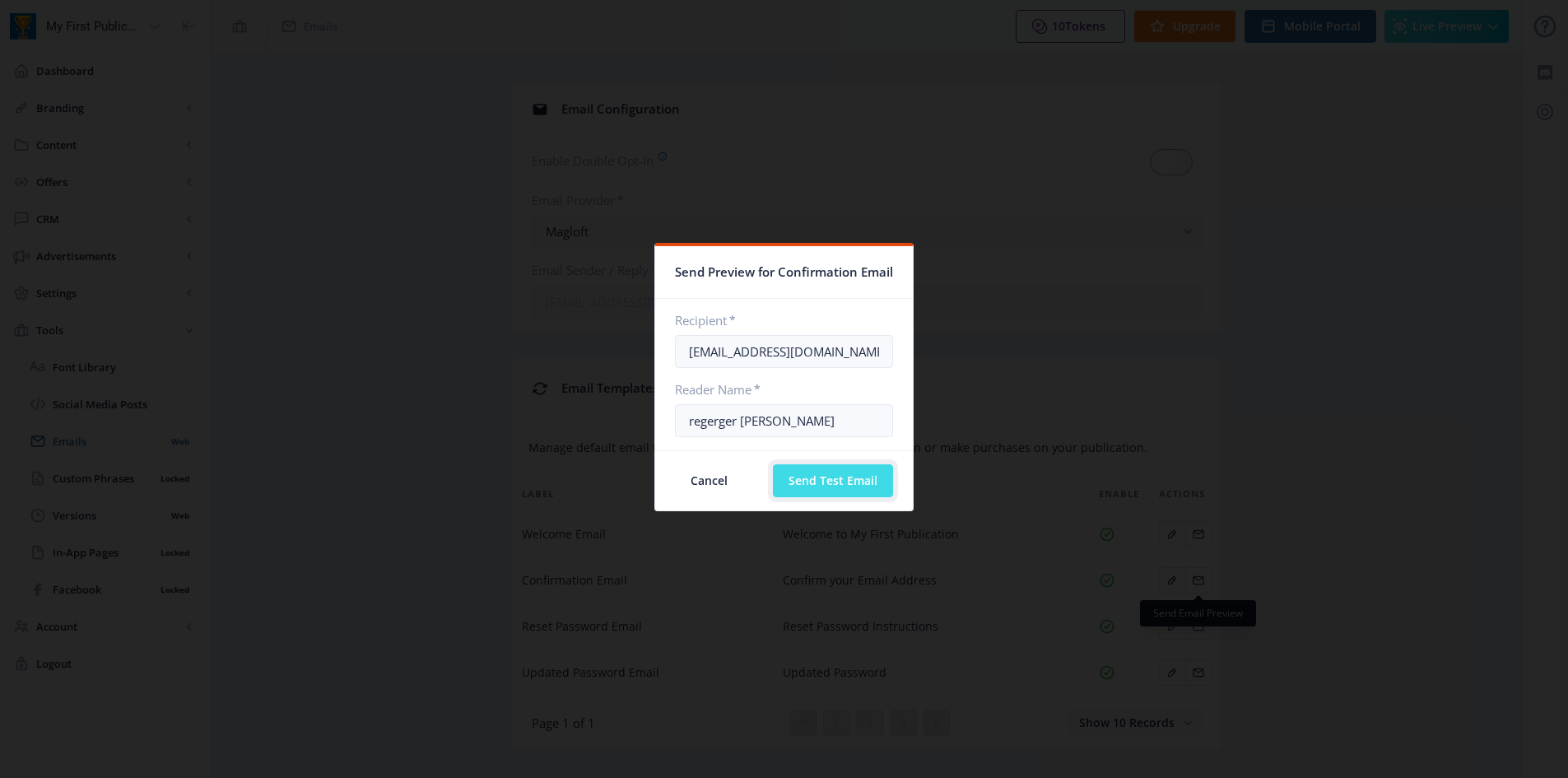
click at [886, 480] on button "Send Test Email" at bounding box center [833, 481] width 120 height 33
click at [798, 479] on button "Send Test Email" at bounding box center [833, 481] width 120 height 33
